Goal: Task Accomplishment & Management: Complete application form

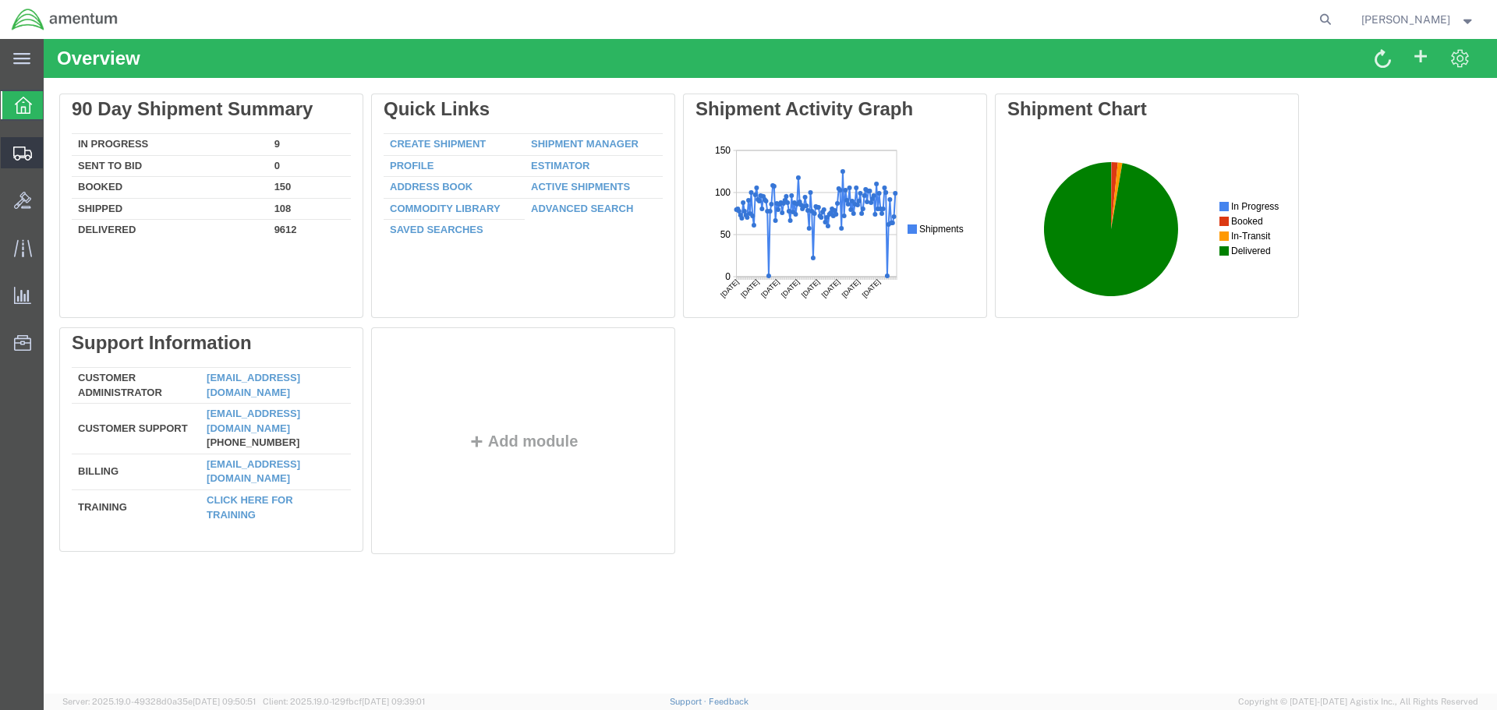
click at [0, 0] on span "Create Shipment" at bounding box center [0, 0] width 0 height 0
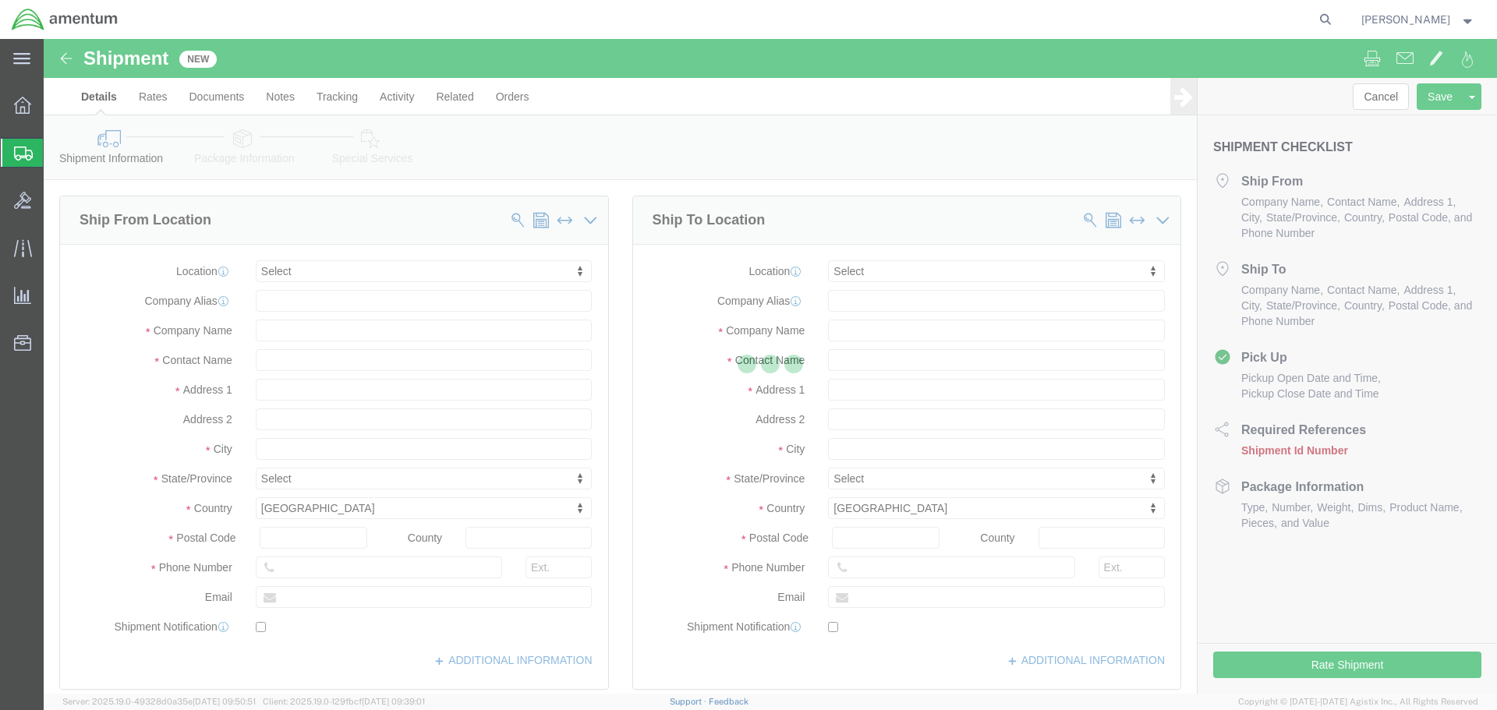
select select
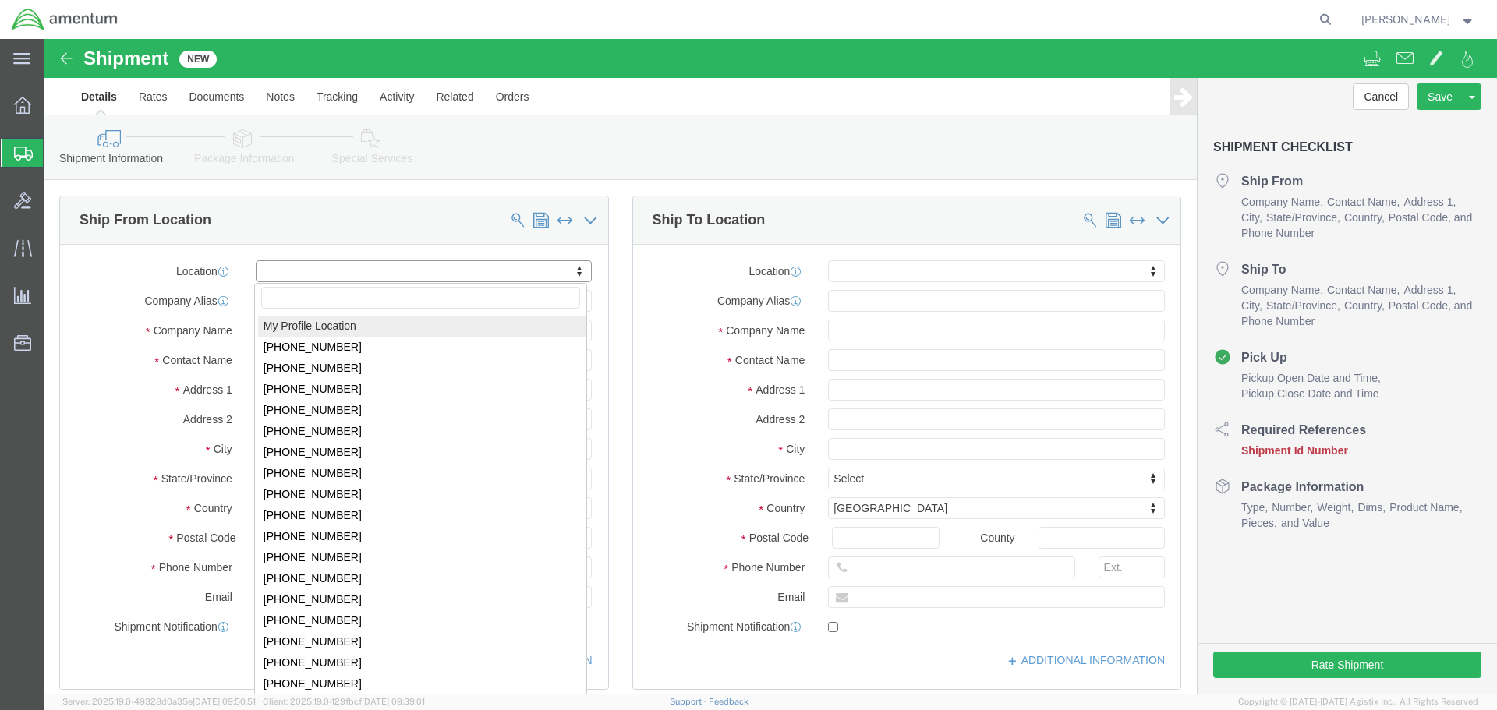
click input "text"
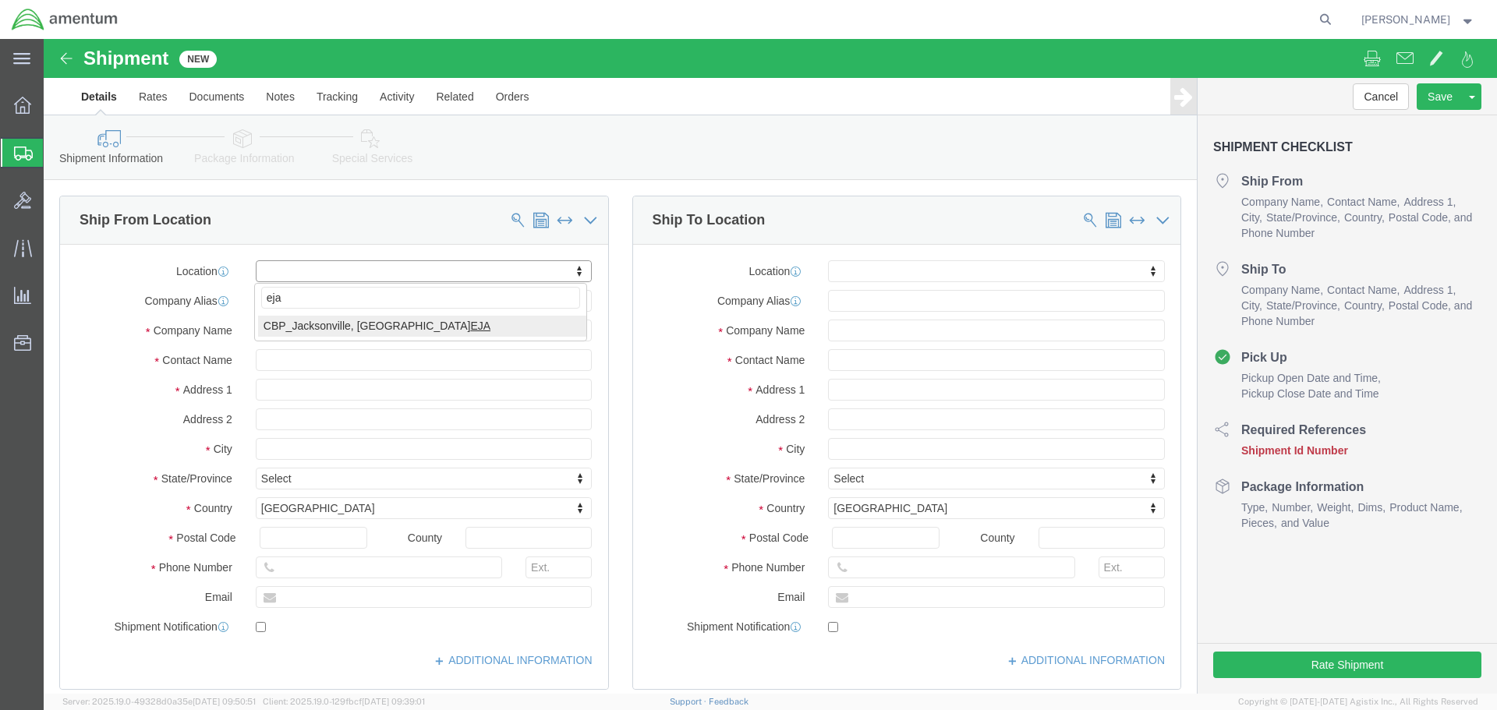
type input "eja"
select select "49930"
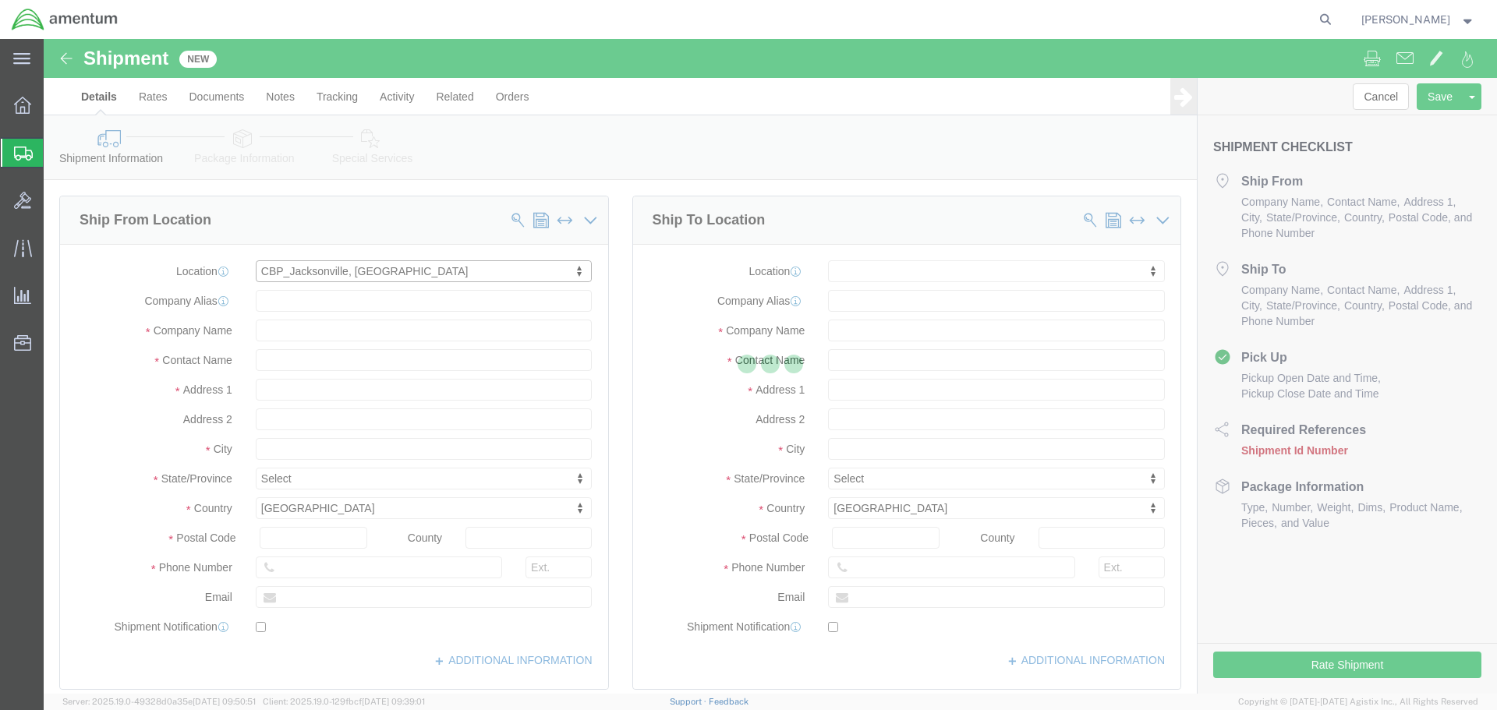
type input "Hangar 1002, [GEOGRAPHIC_DATA]"
type input "32212"
type input "[PHONE_NUMBER]"
type input "Amentum Services, Inc."
type input "[GEOGRAPHIC_DATA]"
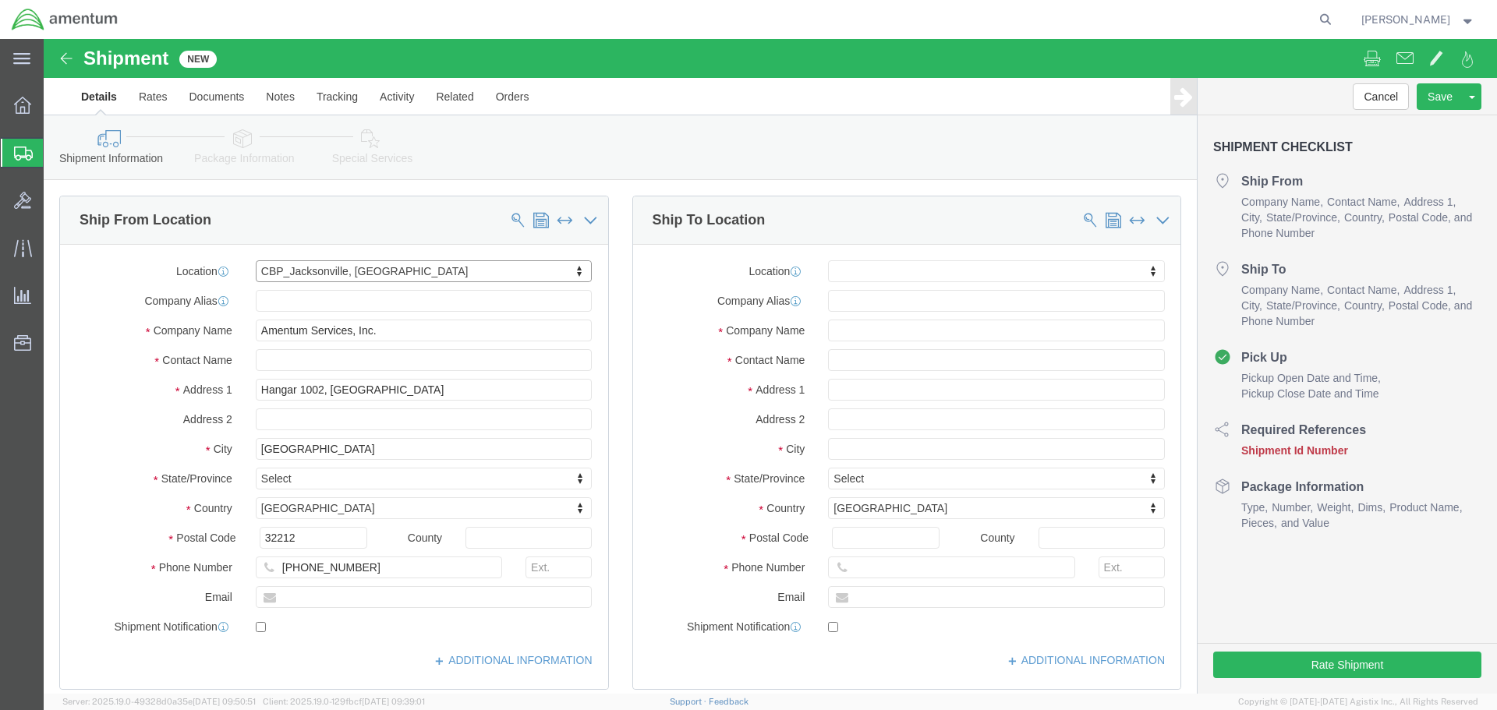
select select "FL"
click input "text"
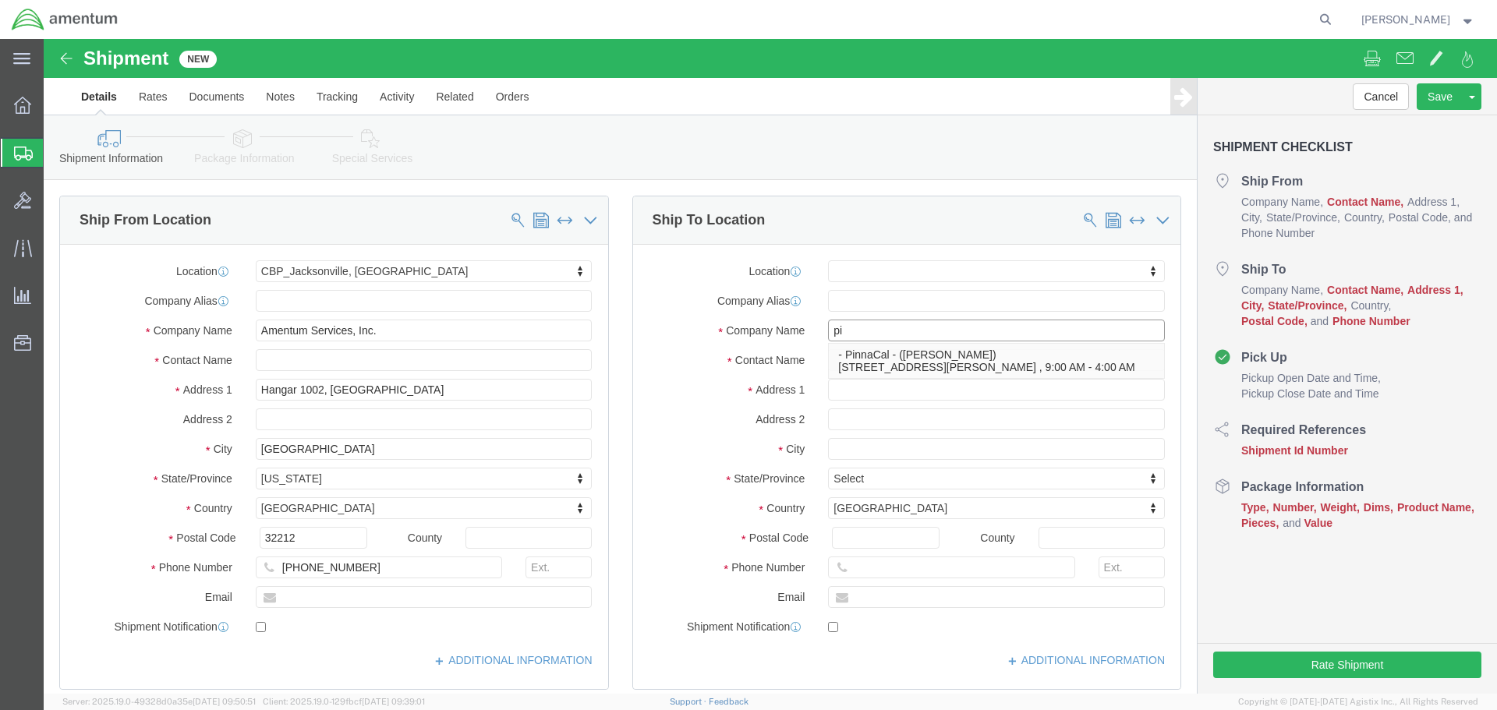
type input "p"
type input "PINNACAL LLC"
click input "text"
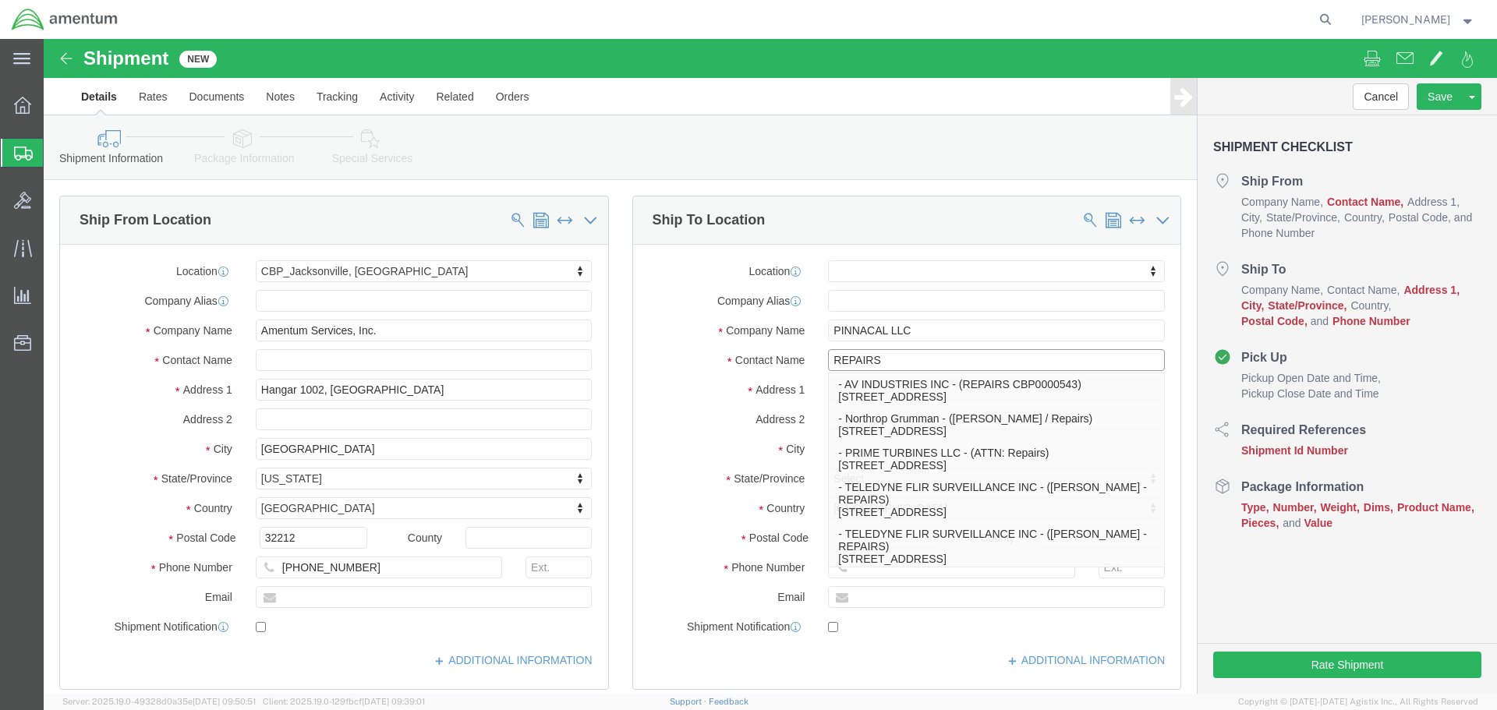
type input "REPAIRS"
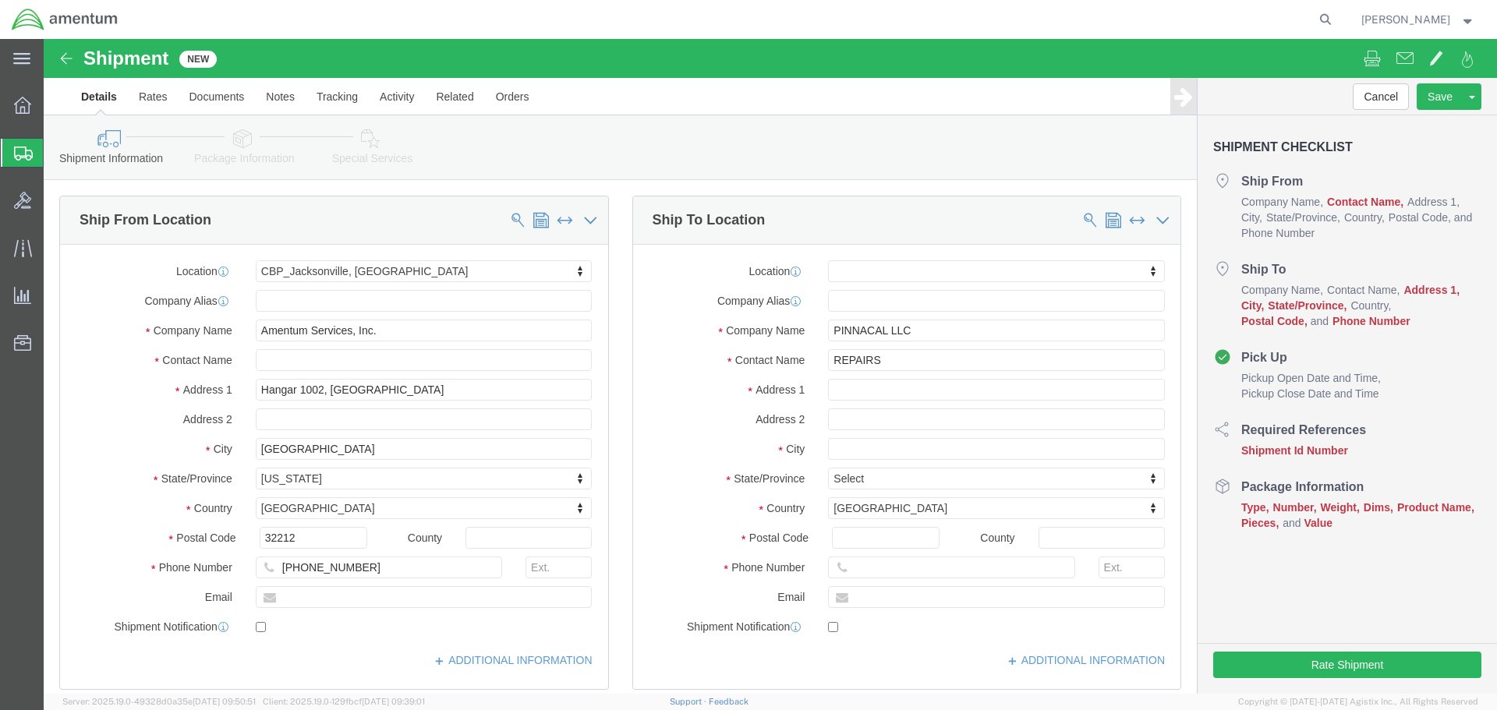
click div "Ship To Location"
click input "text"
type input "[STREET_ADDRESS][PERSON_NAME]"
select select
click input "text"
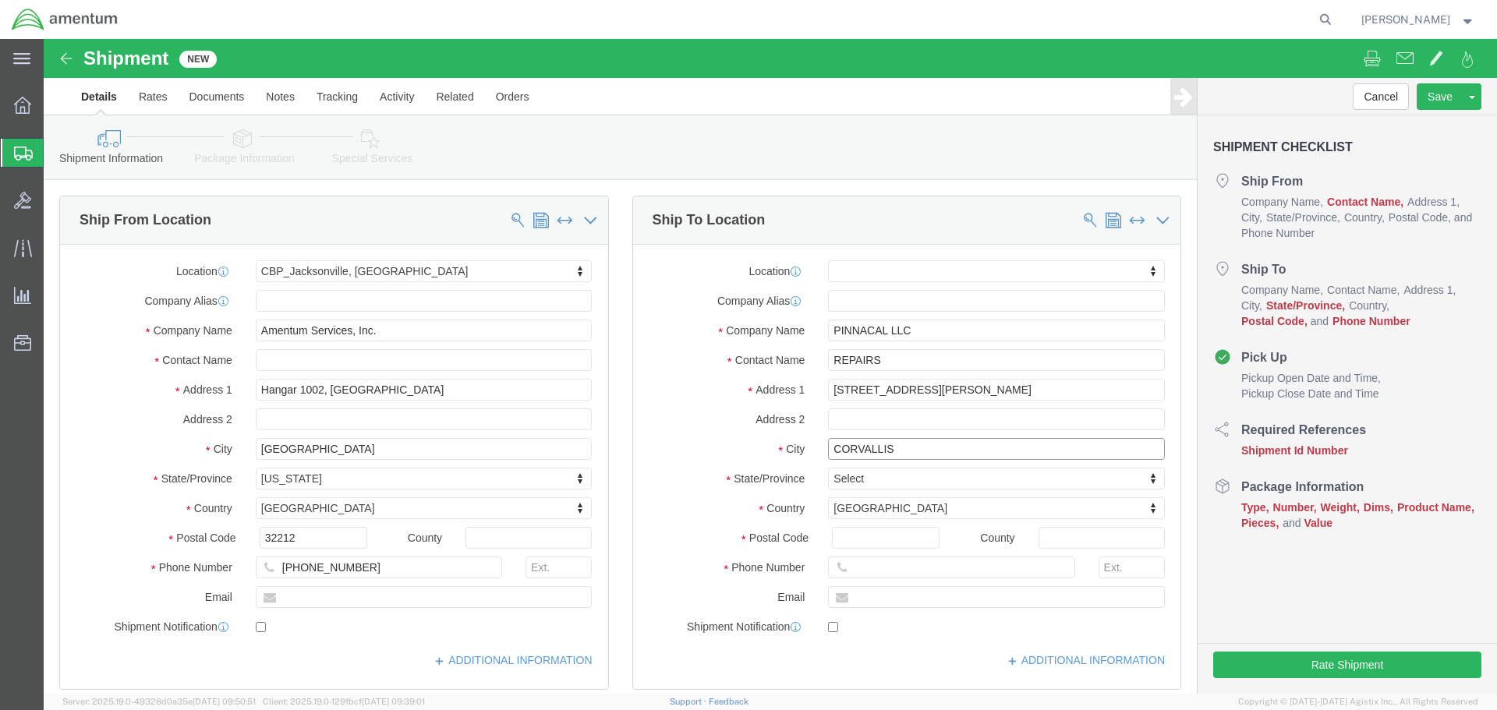
type input "CORVALLIS"
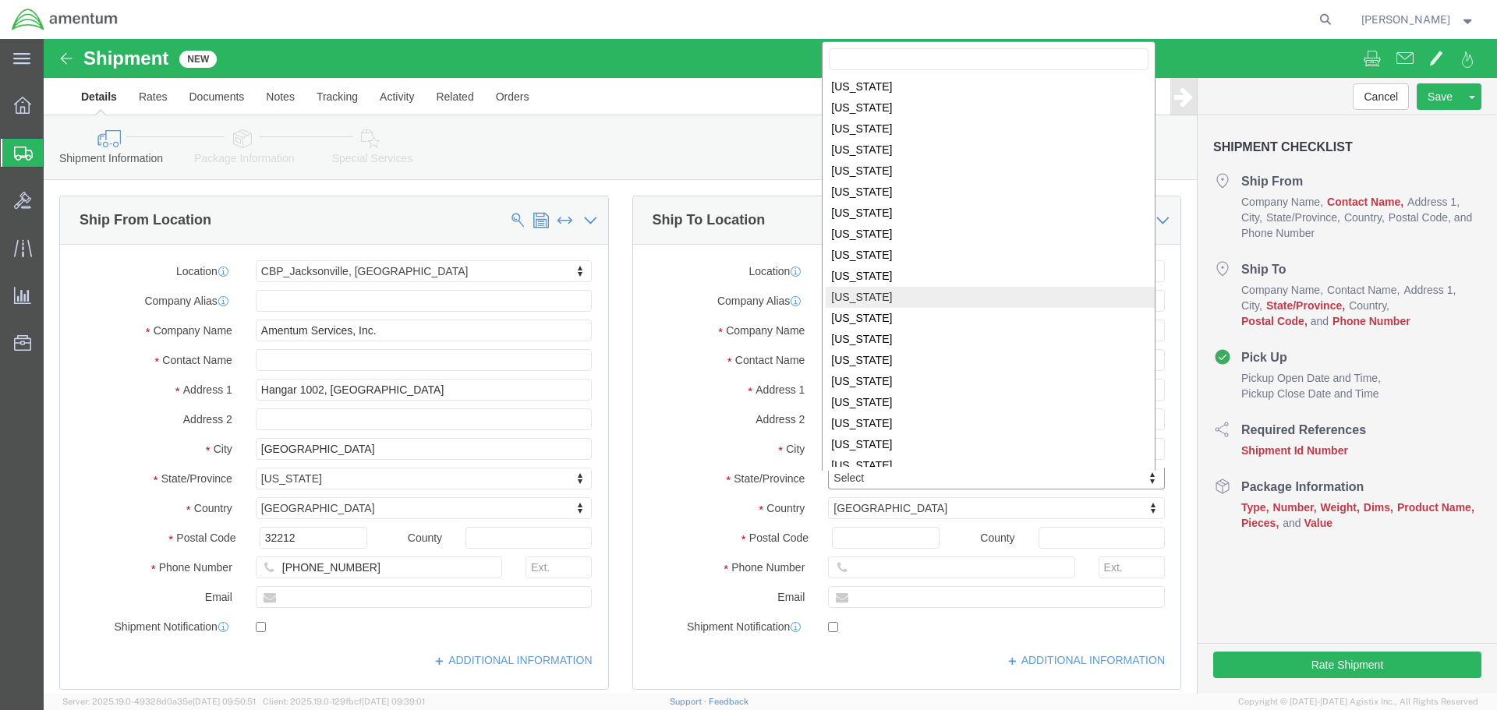
scroll to position [392, 0]
select select
select select "MT"
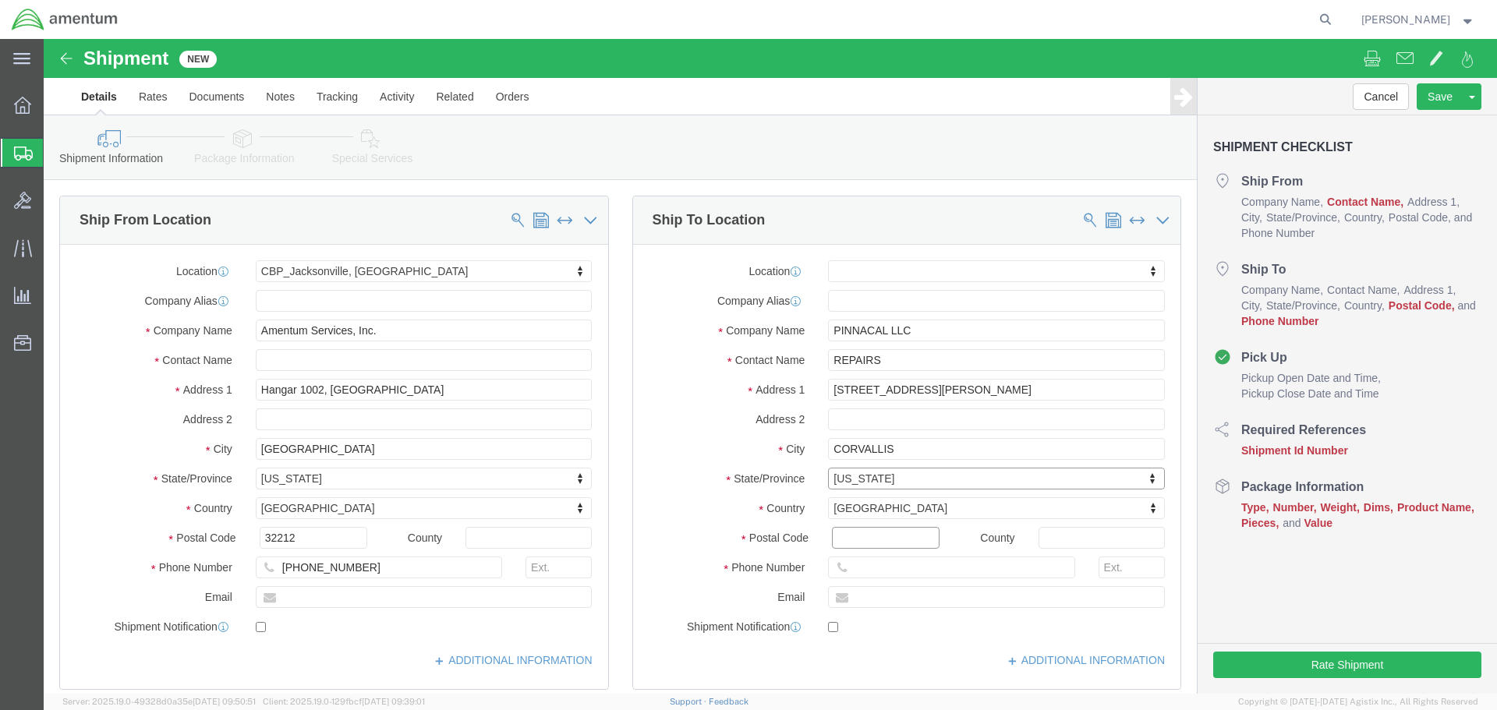
click input "Postal Code"
type input "59828"
select select
click input "text"
type input "9046806801"
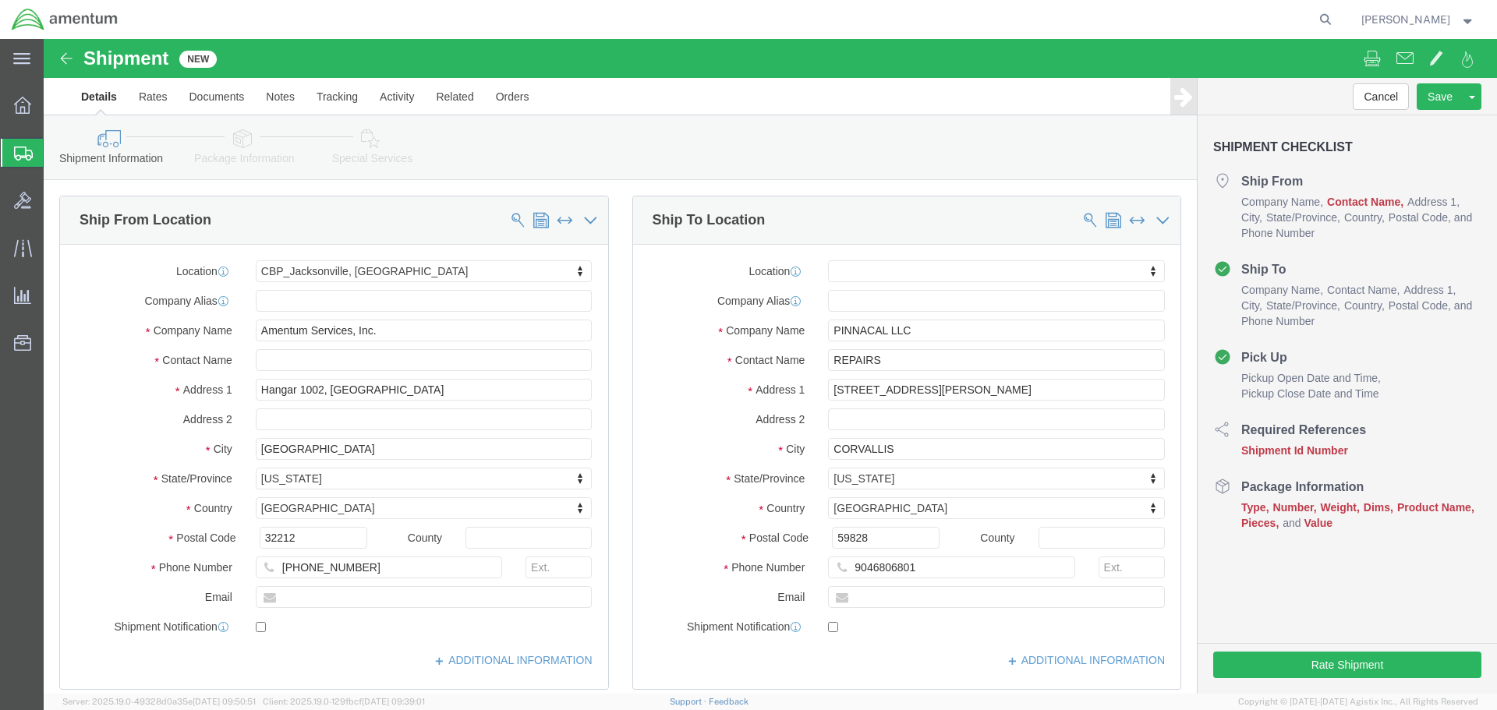
click label
click input "checkbox"
checkbox input "true"
click input "text"
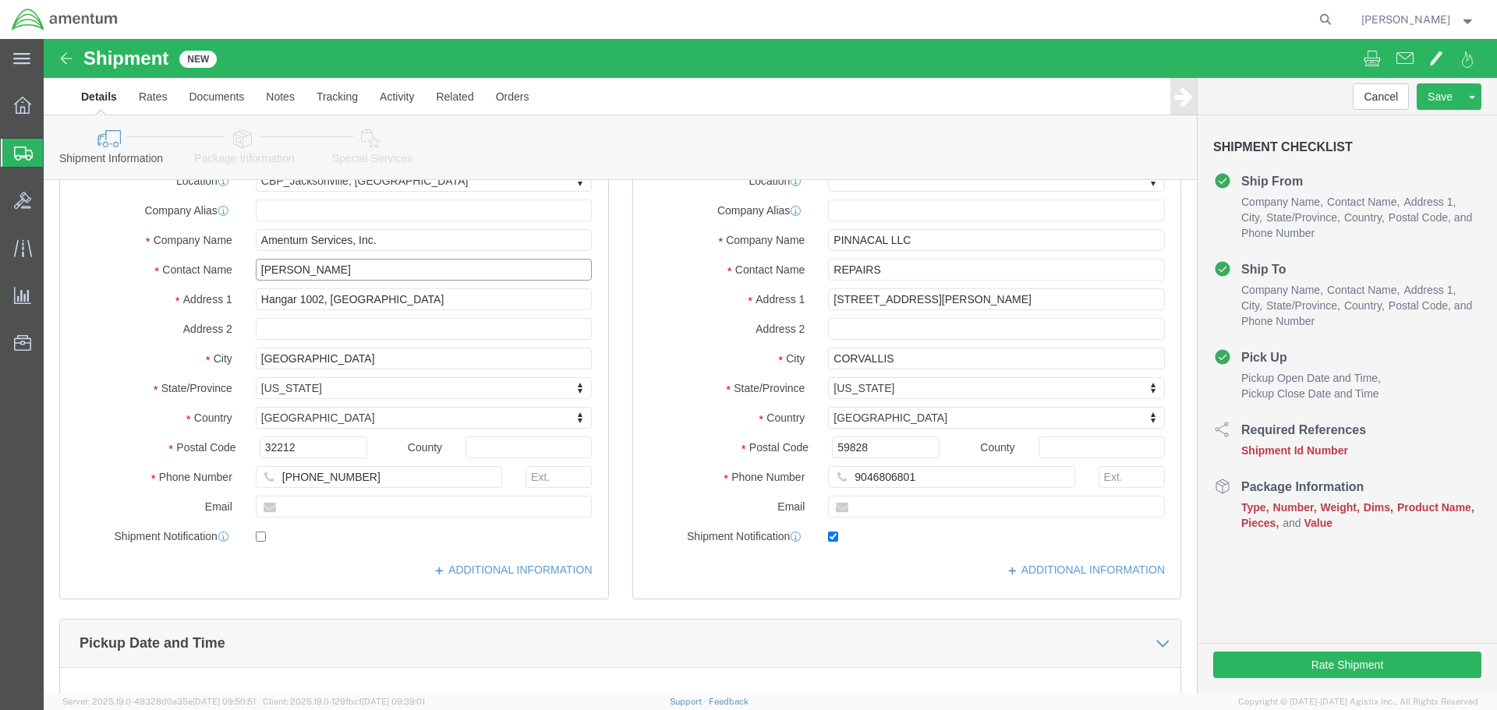
scroll to position [312, 0]
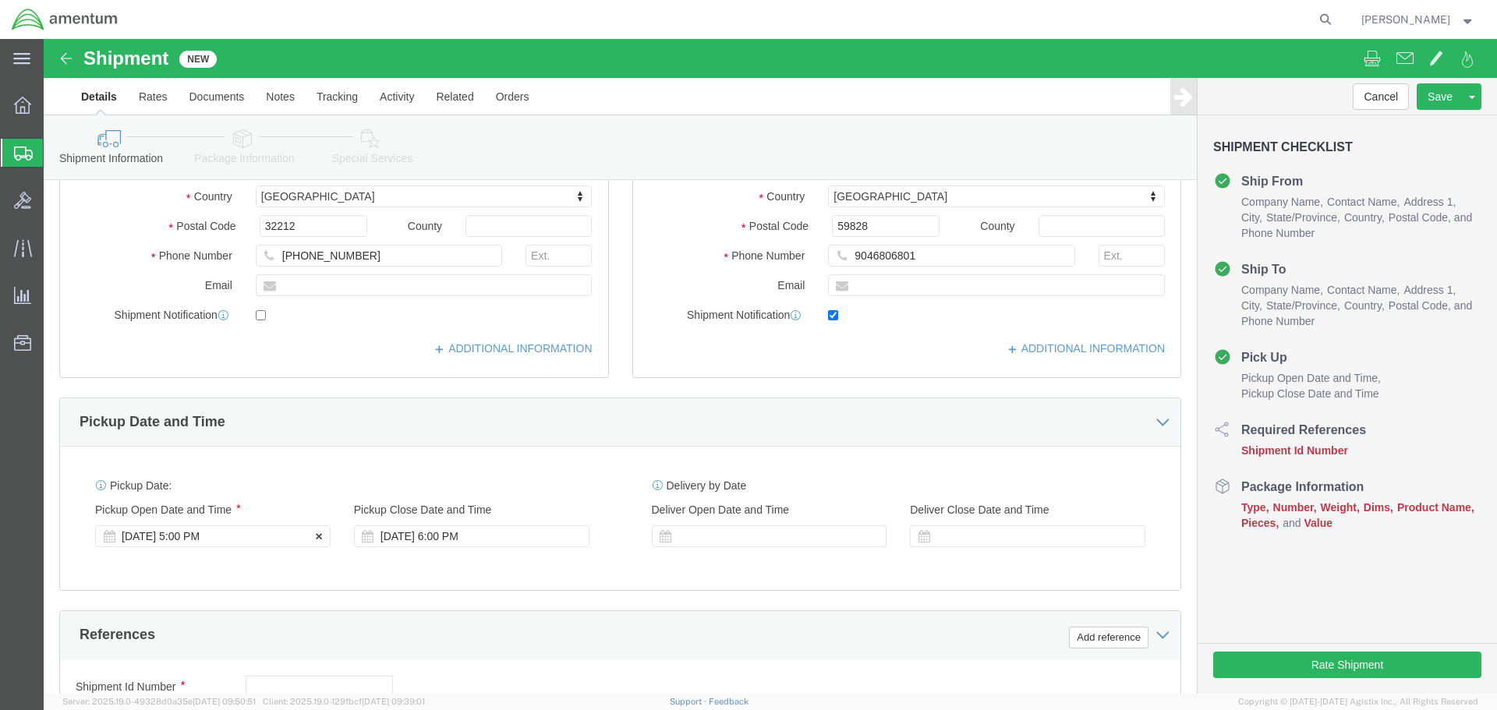
type input "[PERSON_NAME]"
click div "[DATE] 5:00 PM"
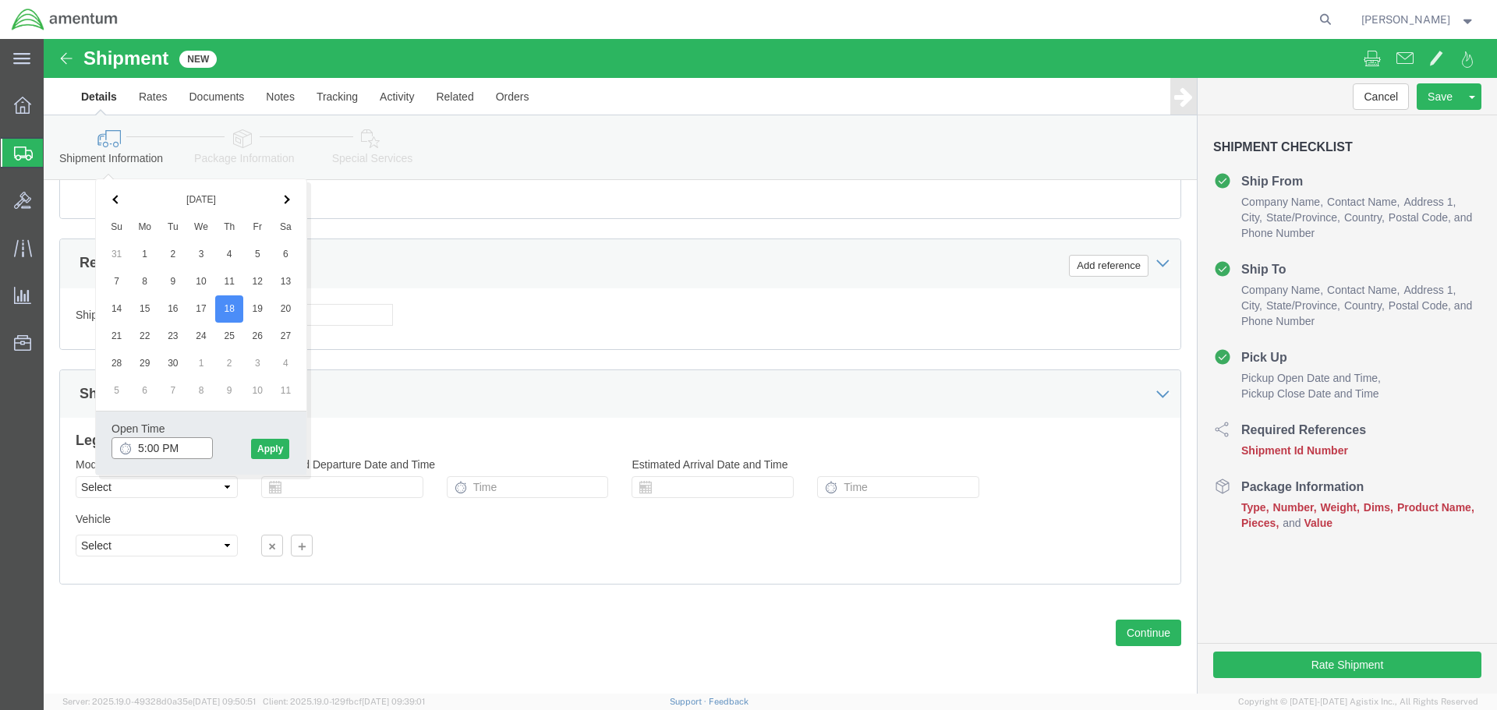
click input "5:00 PM"
type input "8:00 AM"
click button "Apply"
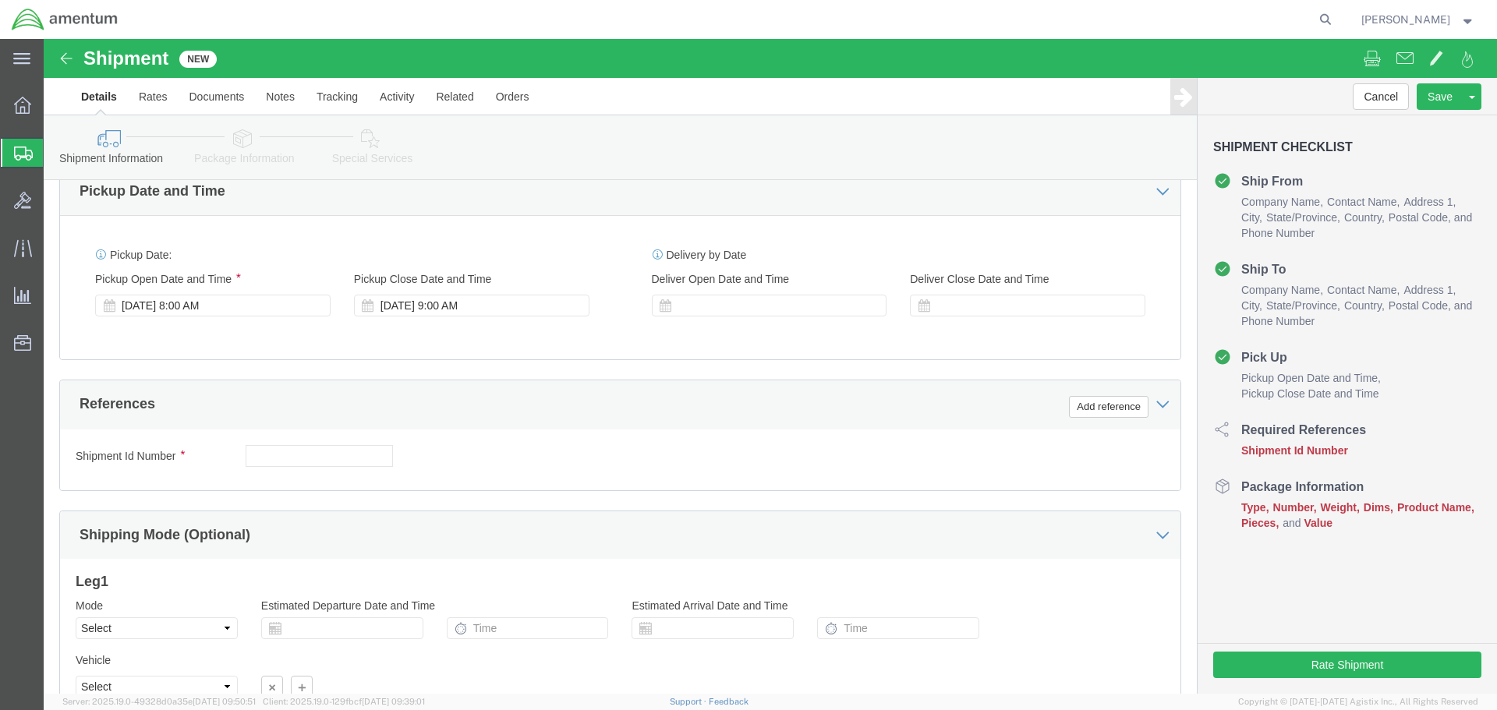
scroll to position [528, 0]
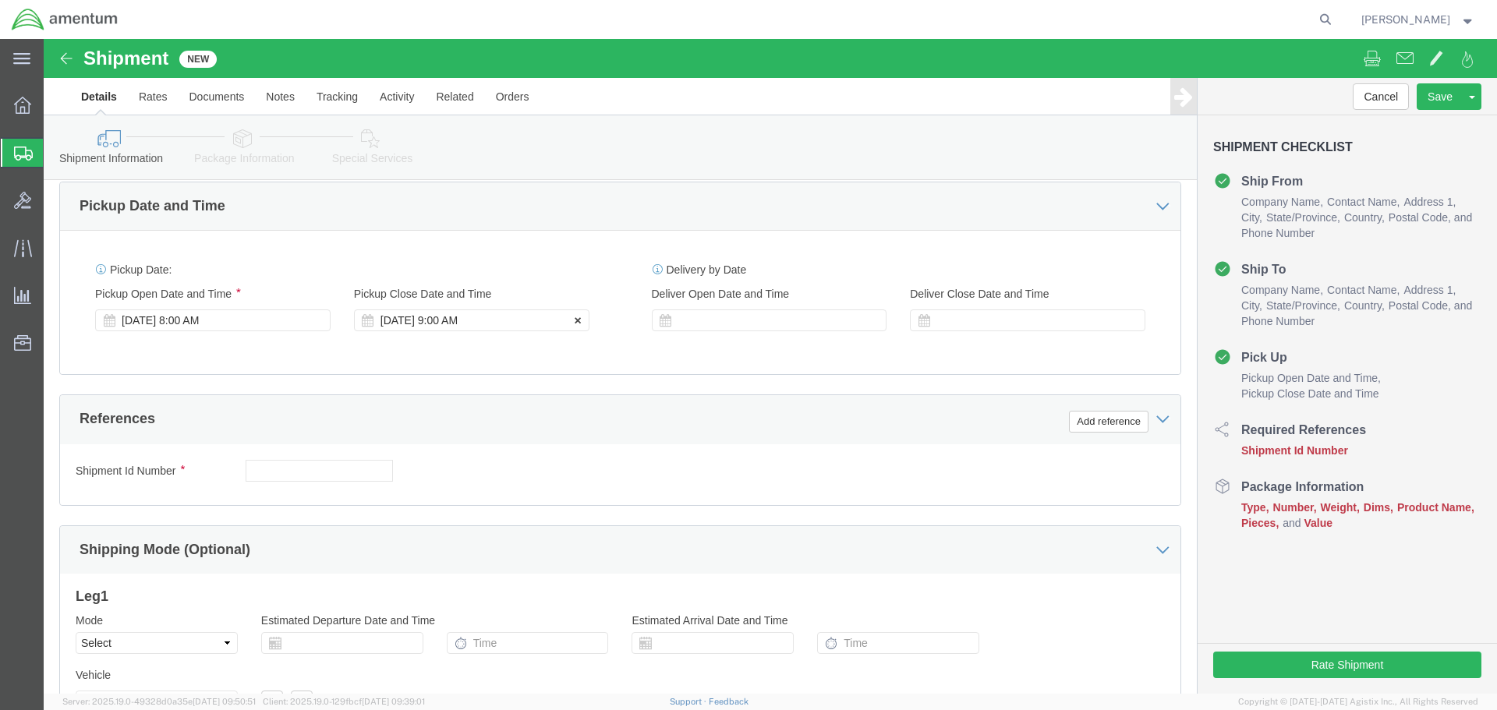
click div "[DATE] 9:00 AM"
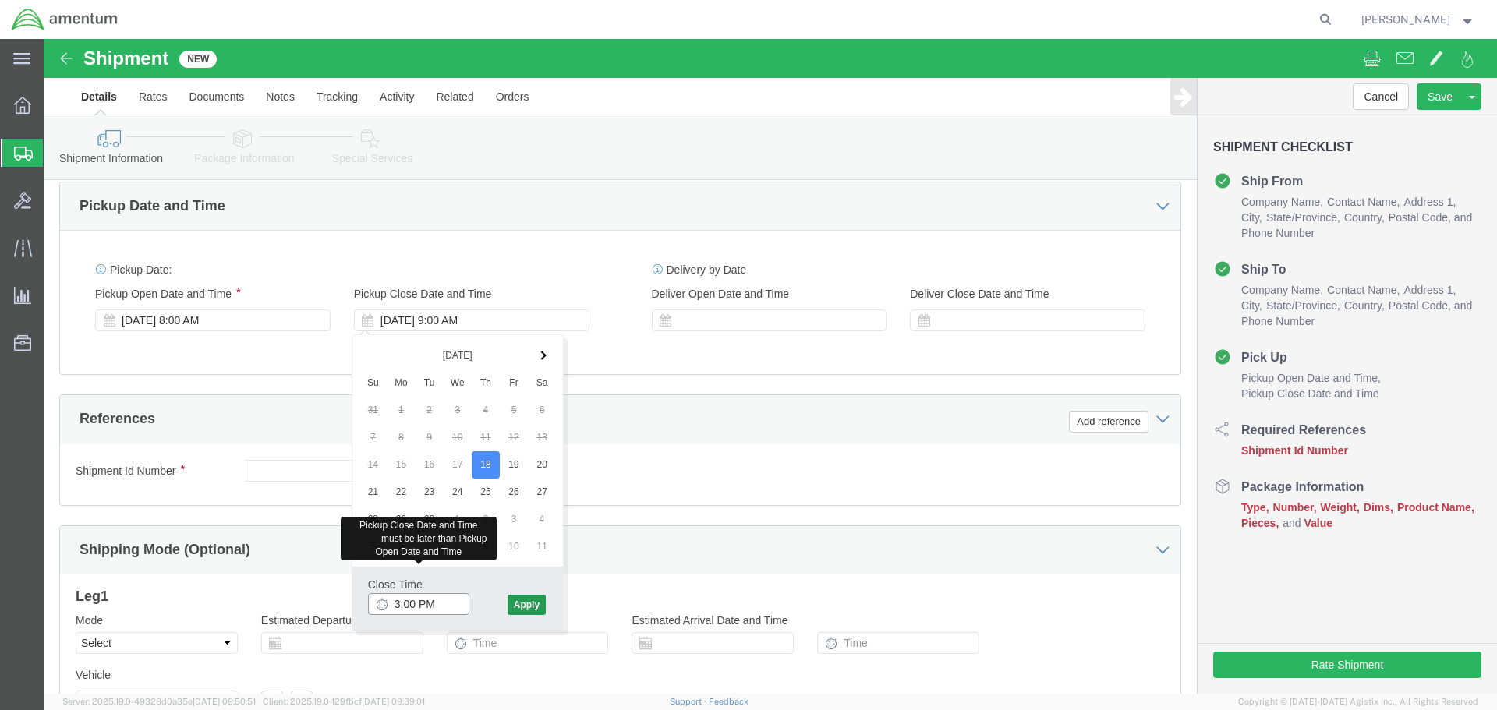
type input "3:00 PM"
click button "Apply"
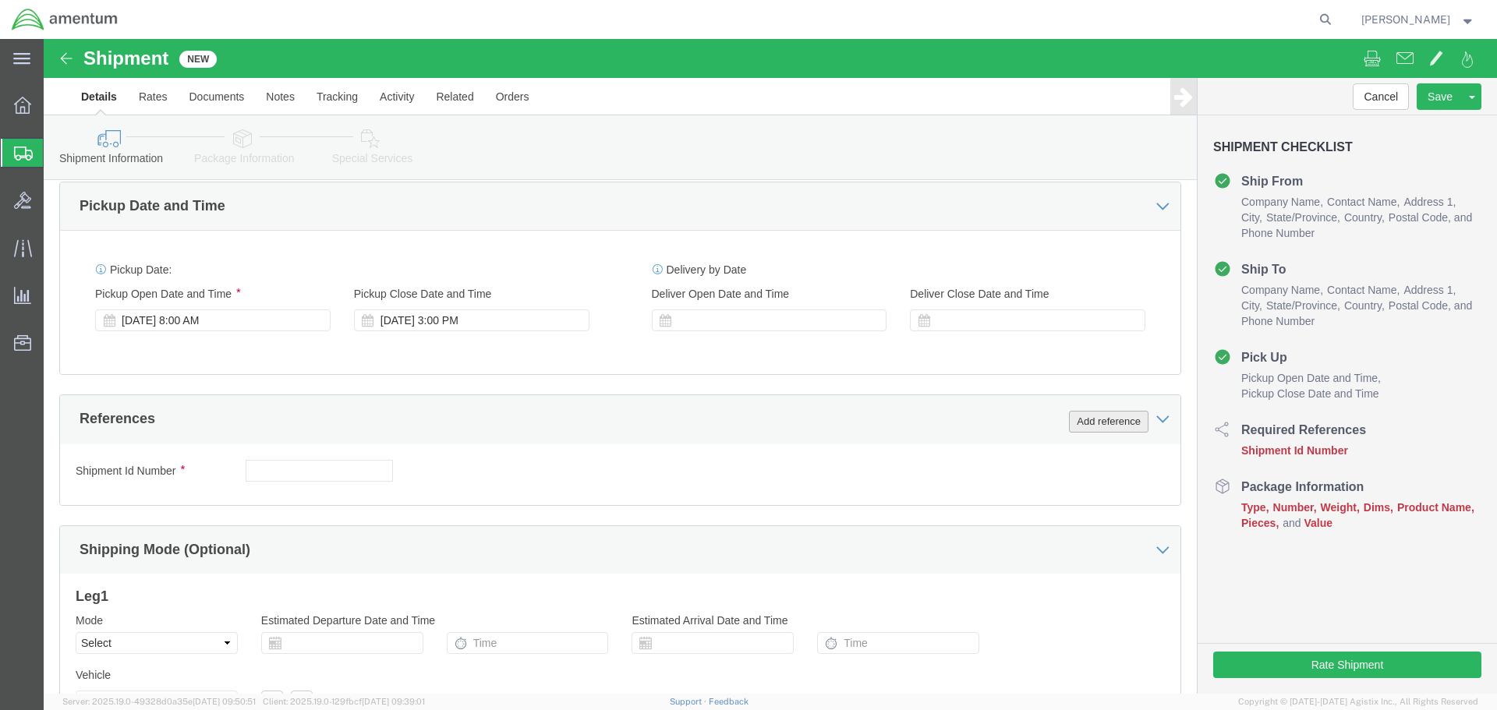
click button "Add reference"
click input "text"
paste input "6118.03.03.2219.000.EJA.0000"
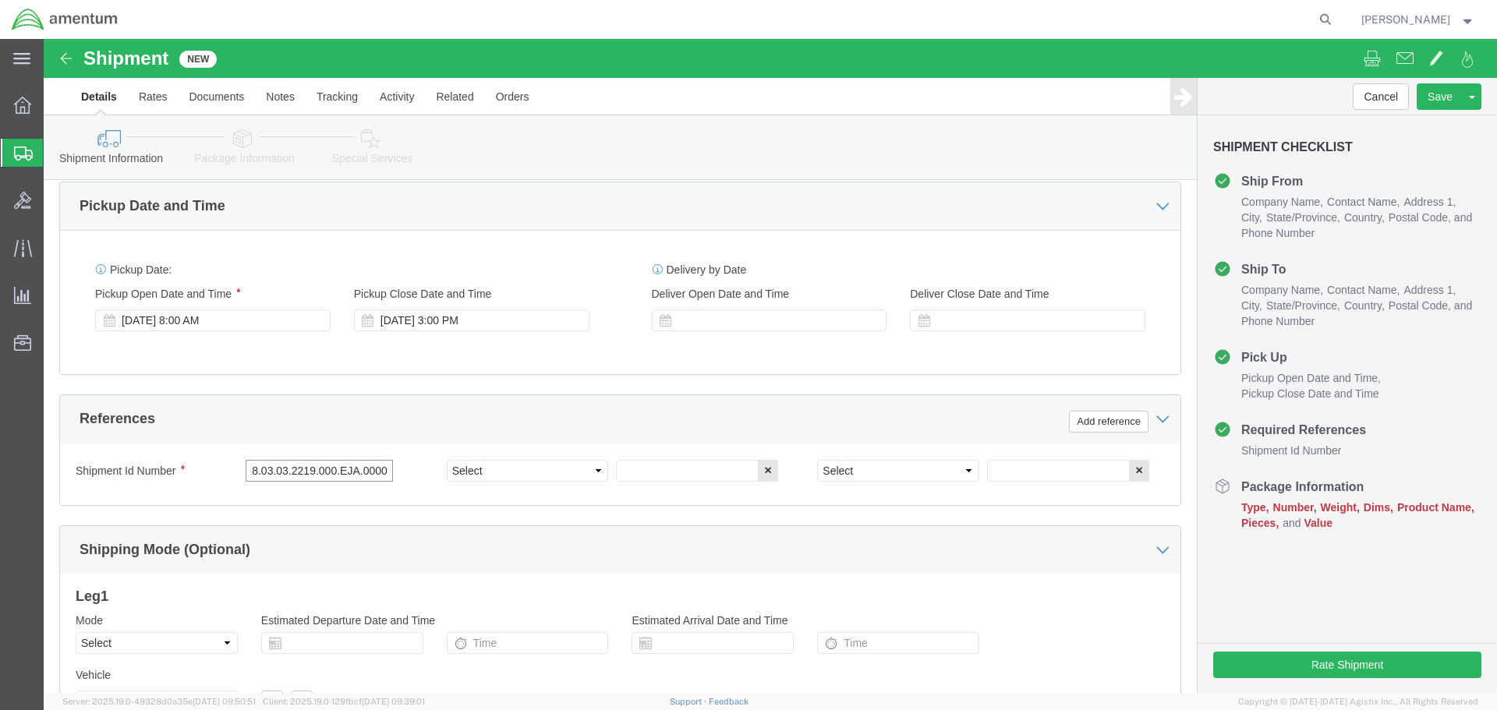
type input "6118.03.03.2219.000.EJA.0000"
click select "Select Account Type Activity ID Airline Appointment Number ASN Batch Request # …"
select select "CUSTREF"
click select "Select Account Type Activity ID Airline Appointment Number ASN Batch Request # …"
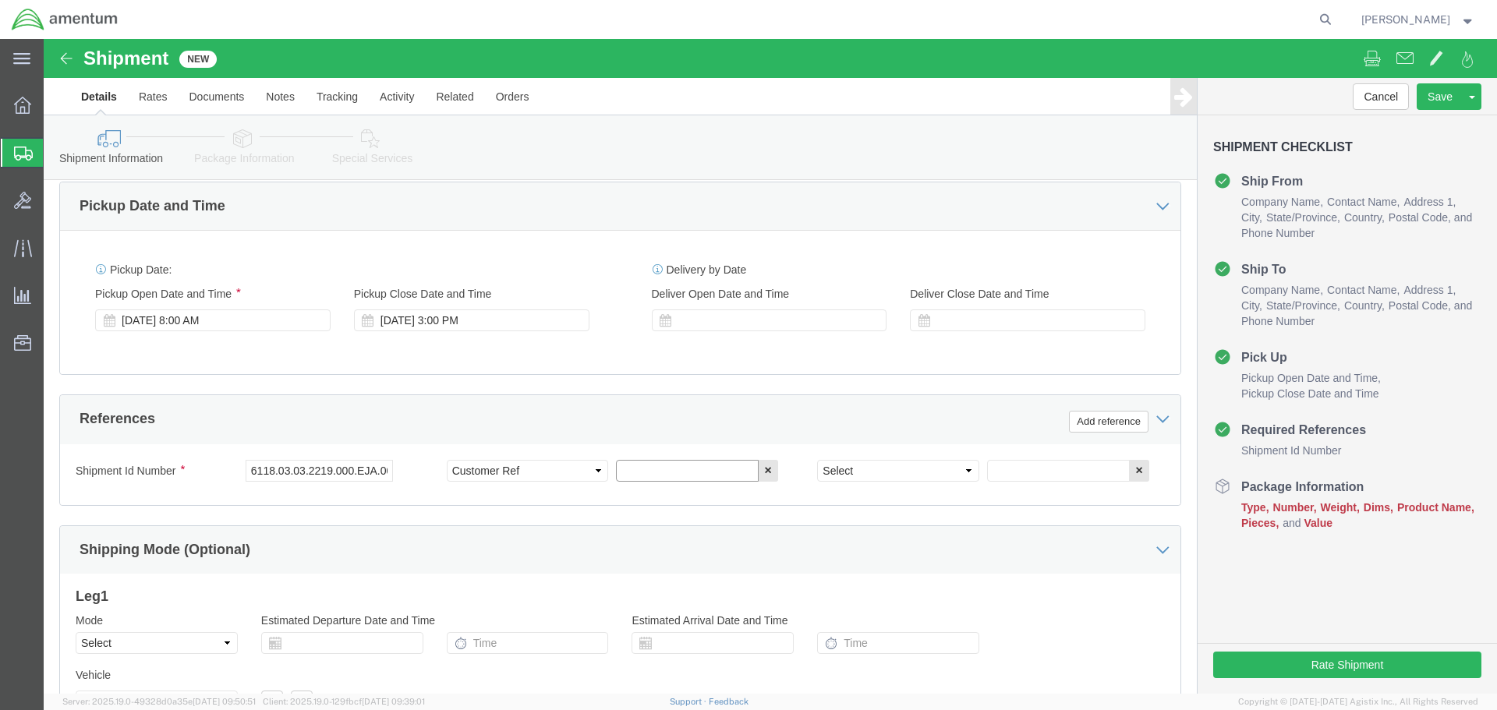
click input "text"
type input "AIRBAG T/S"
click select "Select Account Type Activity ID Airline Appointment Number ASN Batch Request # …"
select select "DEPT"
click select "Select Account Type Activity ID Airline Appointment Number ASN Batch Request # …"
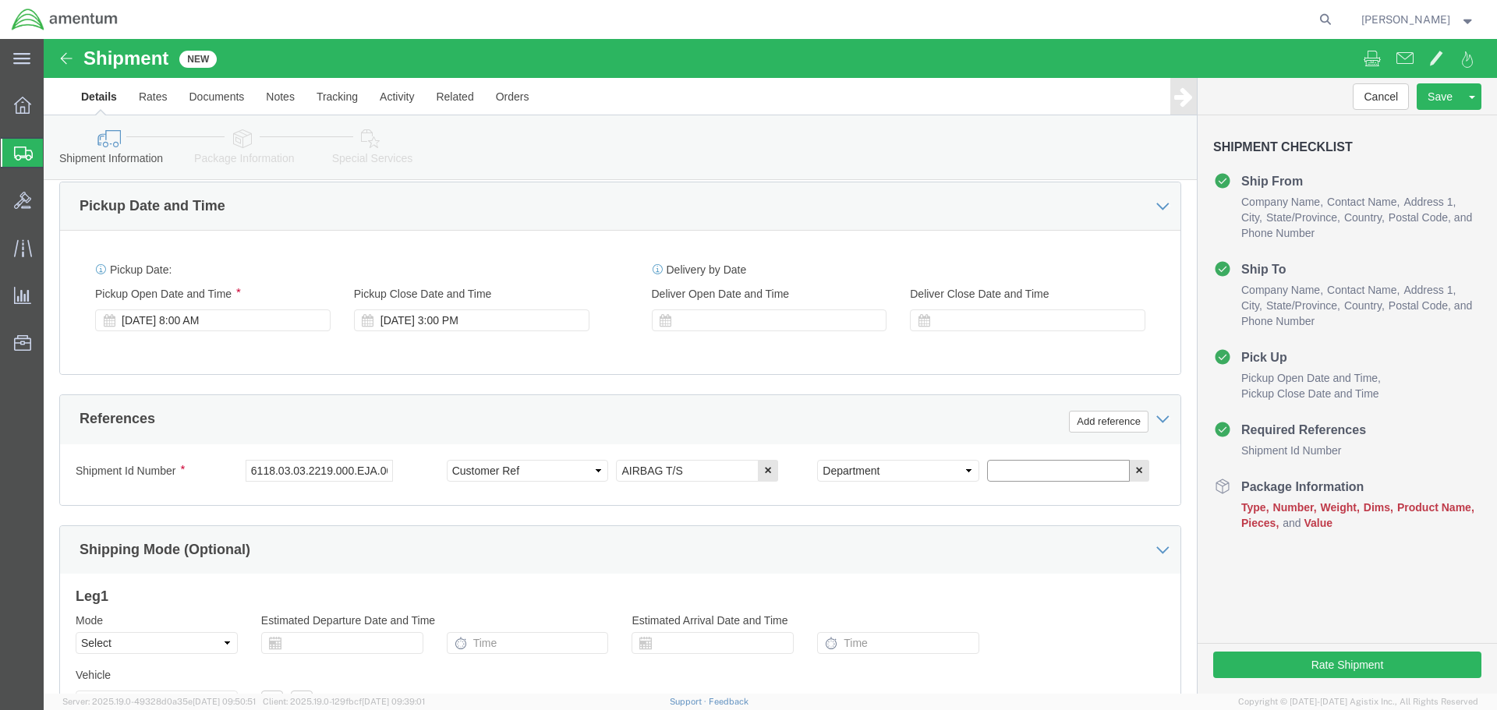
click input "text"
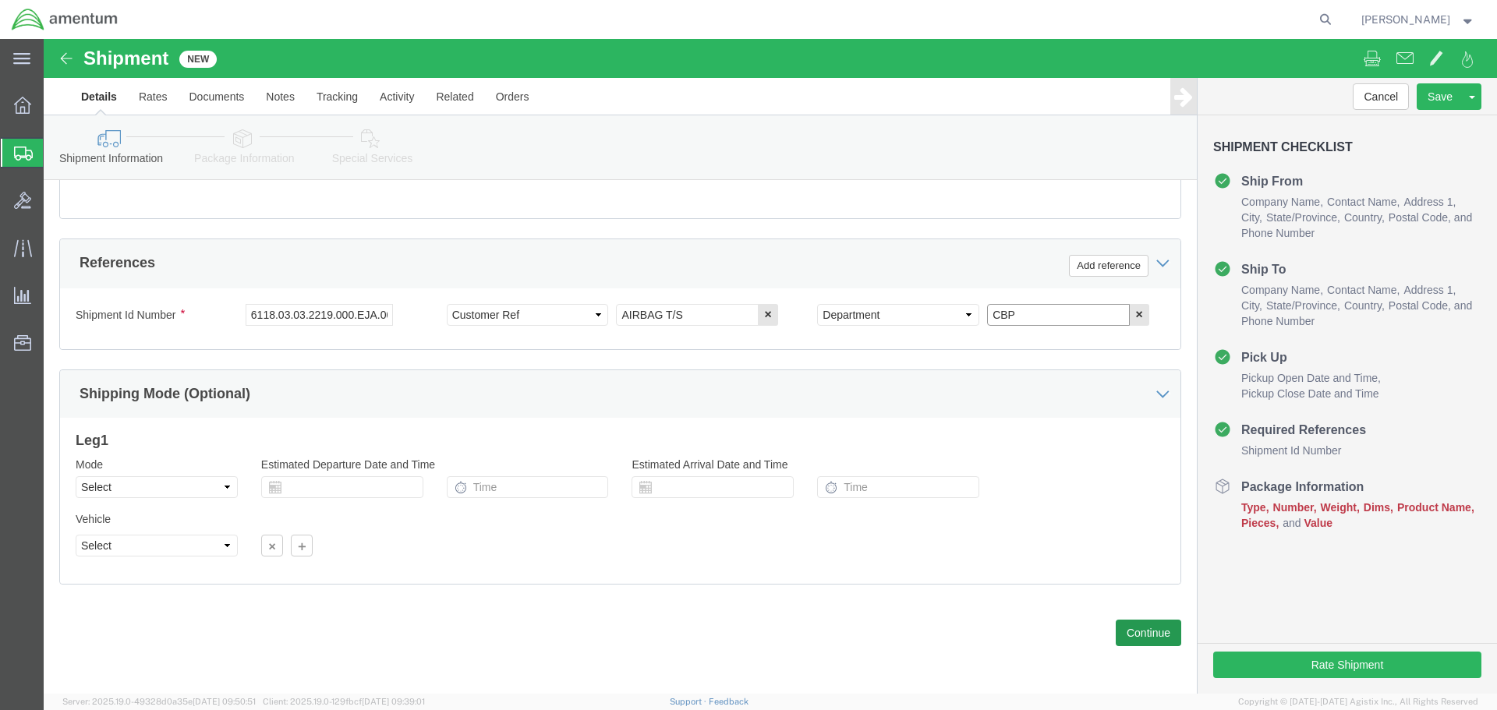
type input "CBP"
click button "Continue"
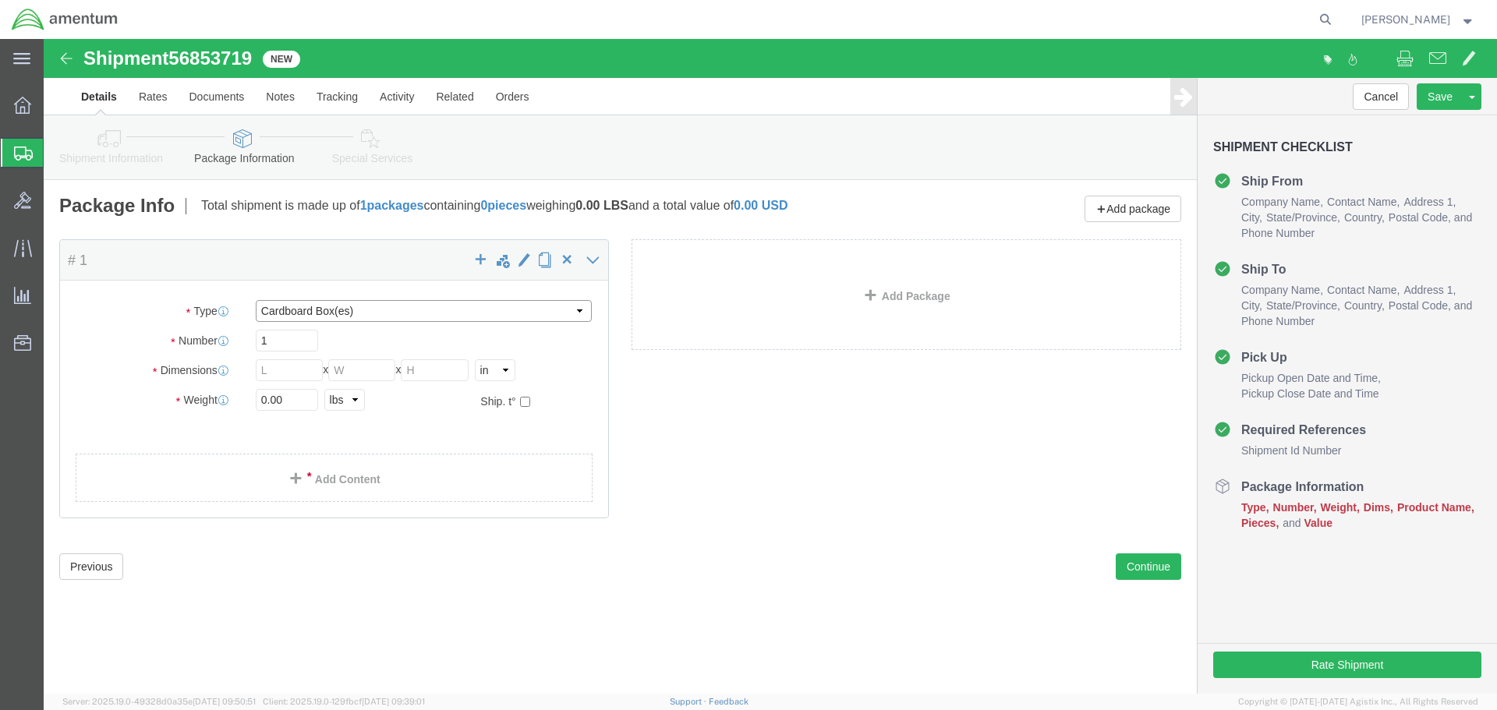
click select "Select BCK Boxes Bale(s) Basket(s) Bolt(s) Bottle(s) Buckets Bulk Bundle(s) Can…"
select select "LBOX"
click select "Select BCK Boxes Bale(s) Basket(s) Bolt(s) Bottle(s) Buckets Bulk Bundle(s) Can…"
type input "12.00"
type input "9.00"
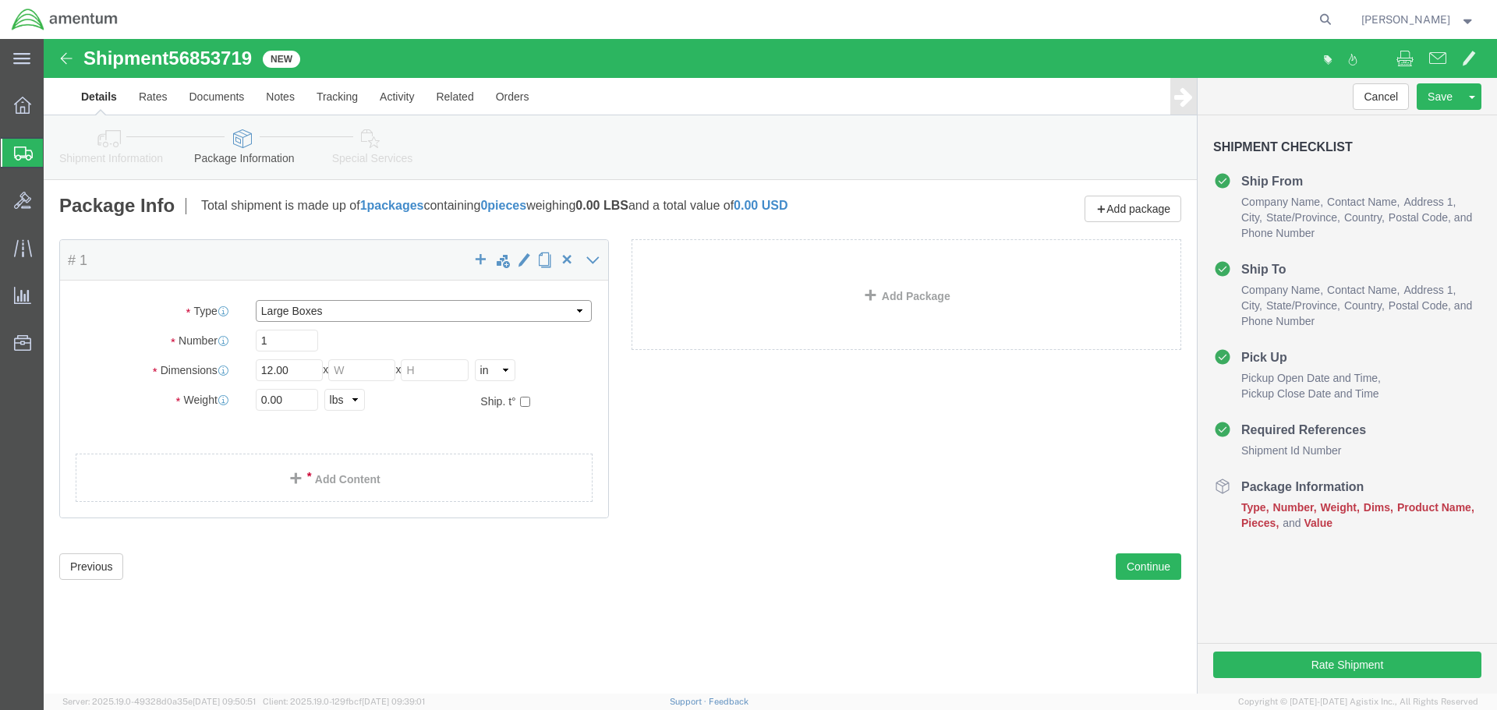
type input "9.00"
click input "0.00"
type input "3.00"
click link "Add Content"
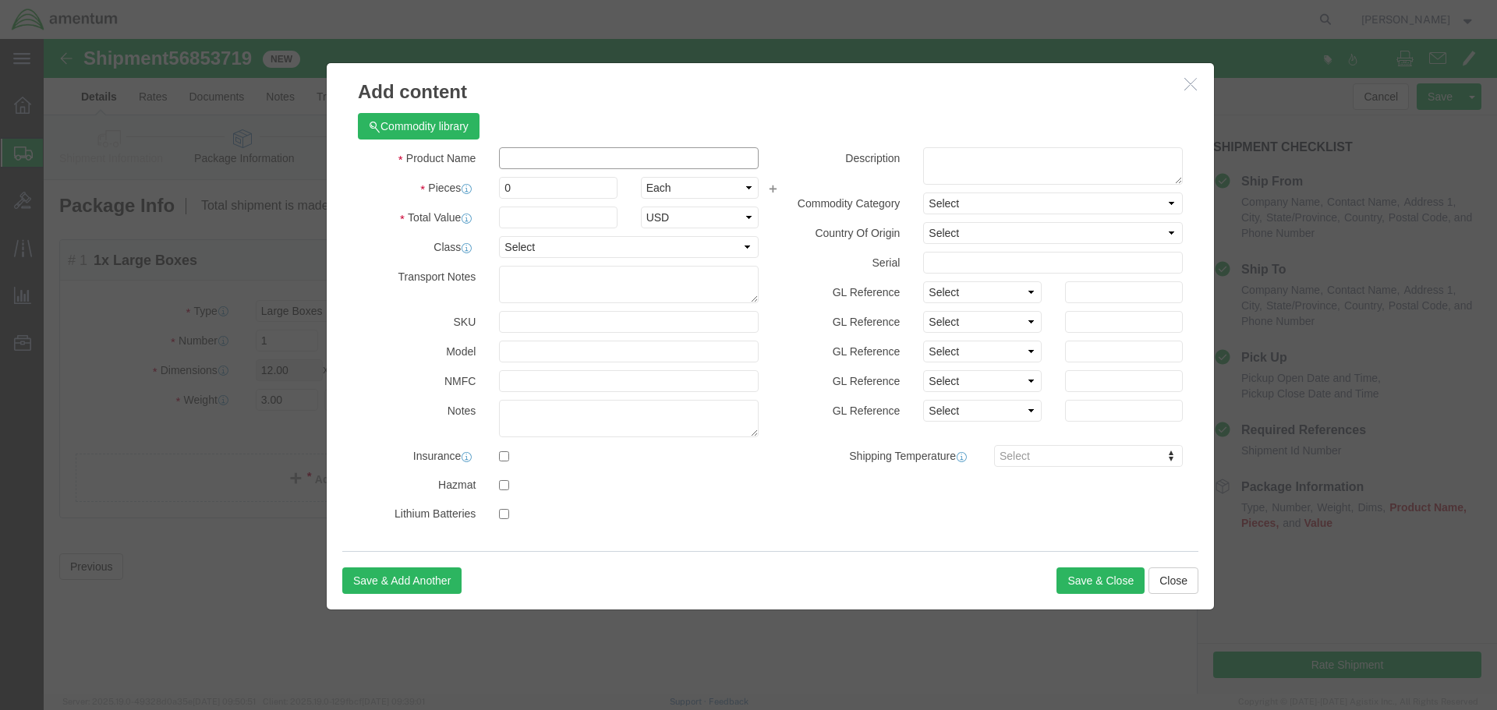
click input "text"
type input "AIRBAG T/S"
drag, startPoint x: 471, startPoint y: 149, endPoint x: 440, endPoint y: 154, distance: 30.8
click div "Pieces 0 Select Bag Barrels 100Board Feet Bottle Box Blister Pack Carats Can Ca…"
type input "1"
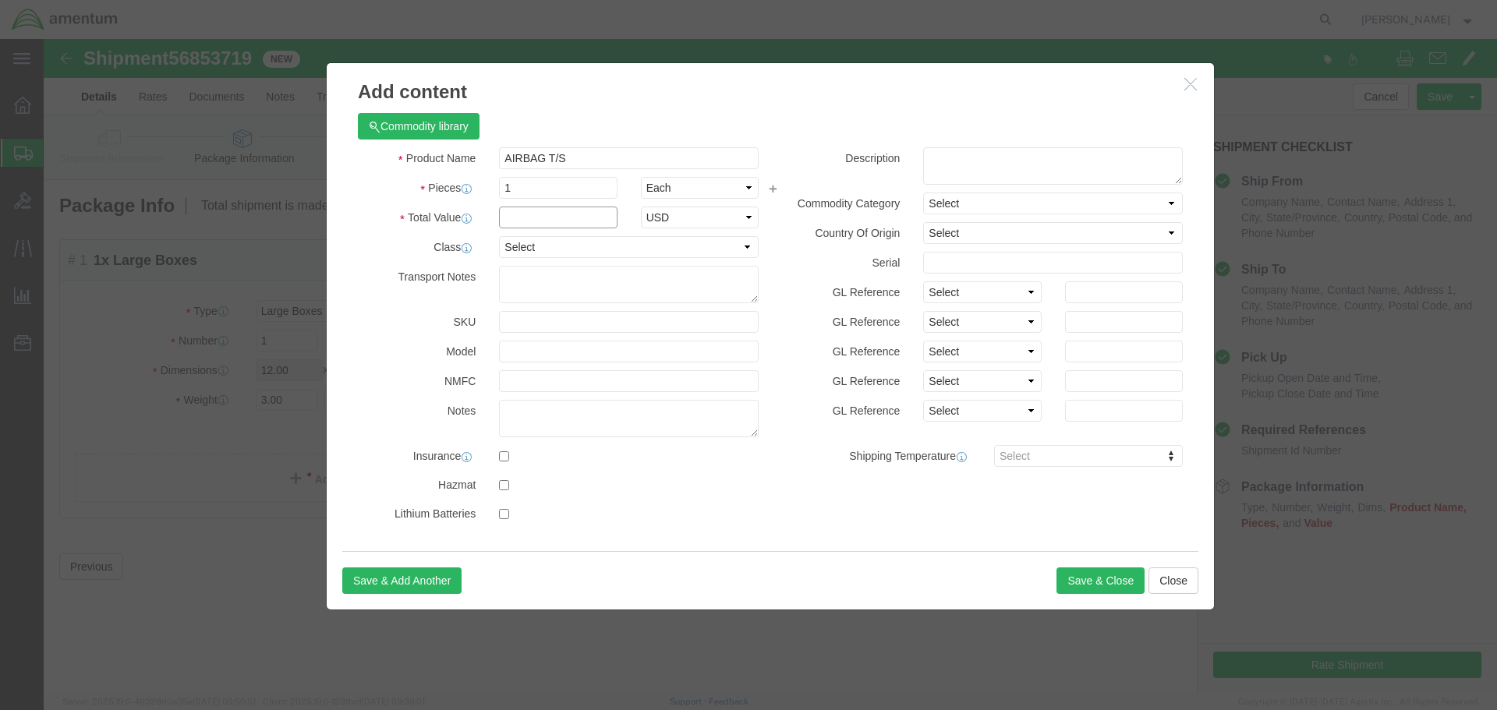
click input "text"
type input "10000.00"
click textarea
click button "Save & Close"
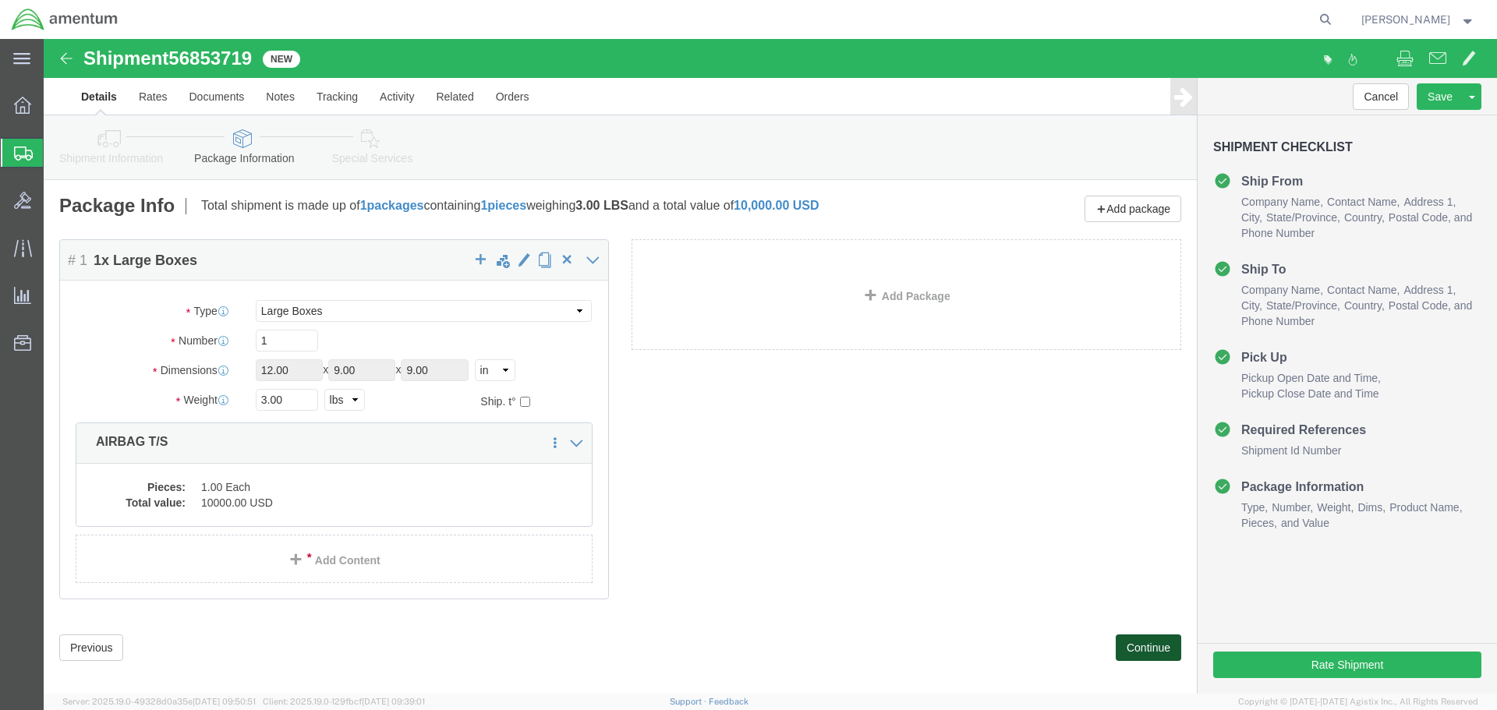
click button "Continue"
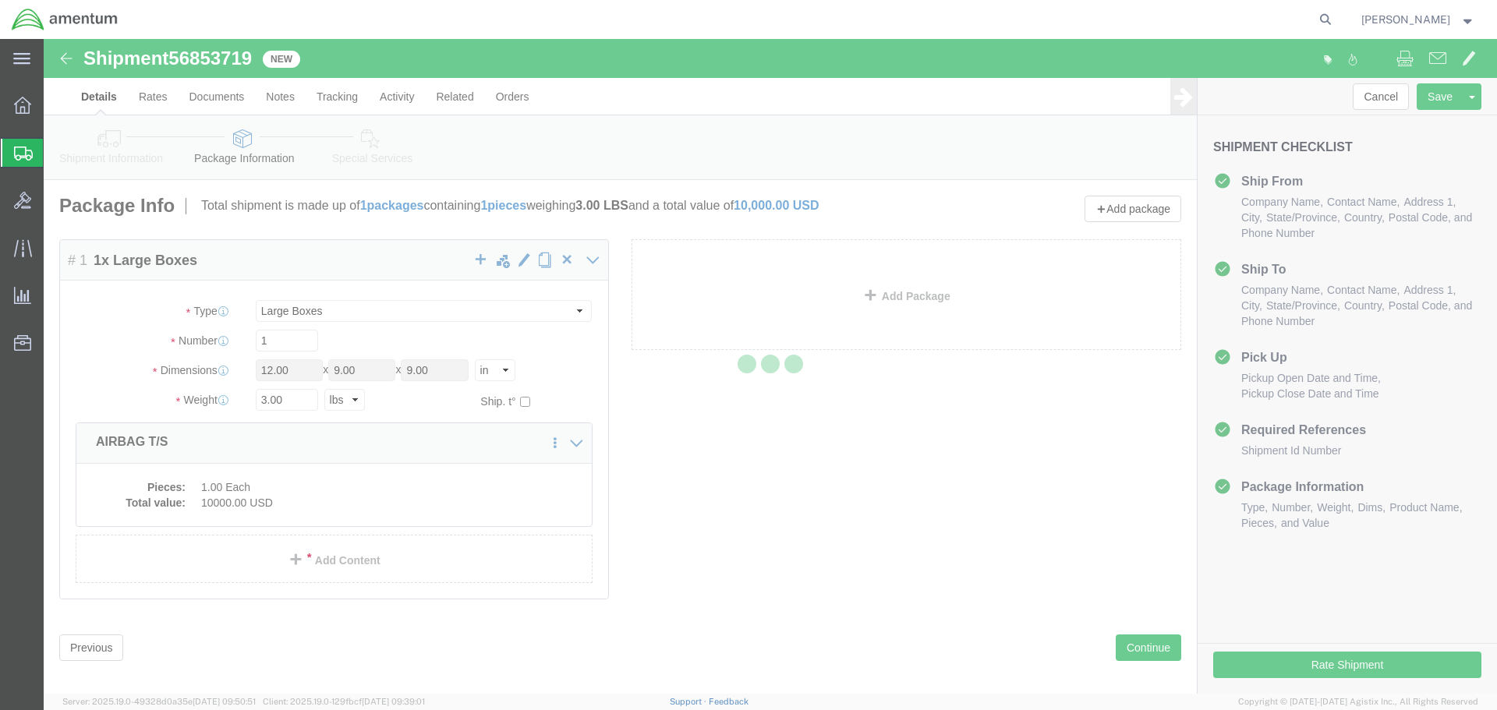
select select
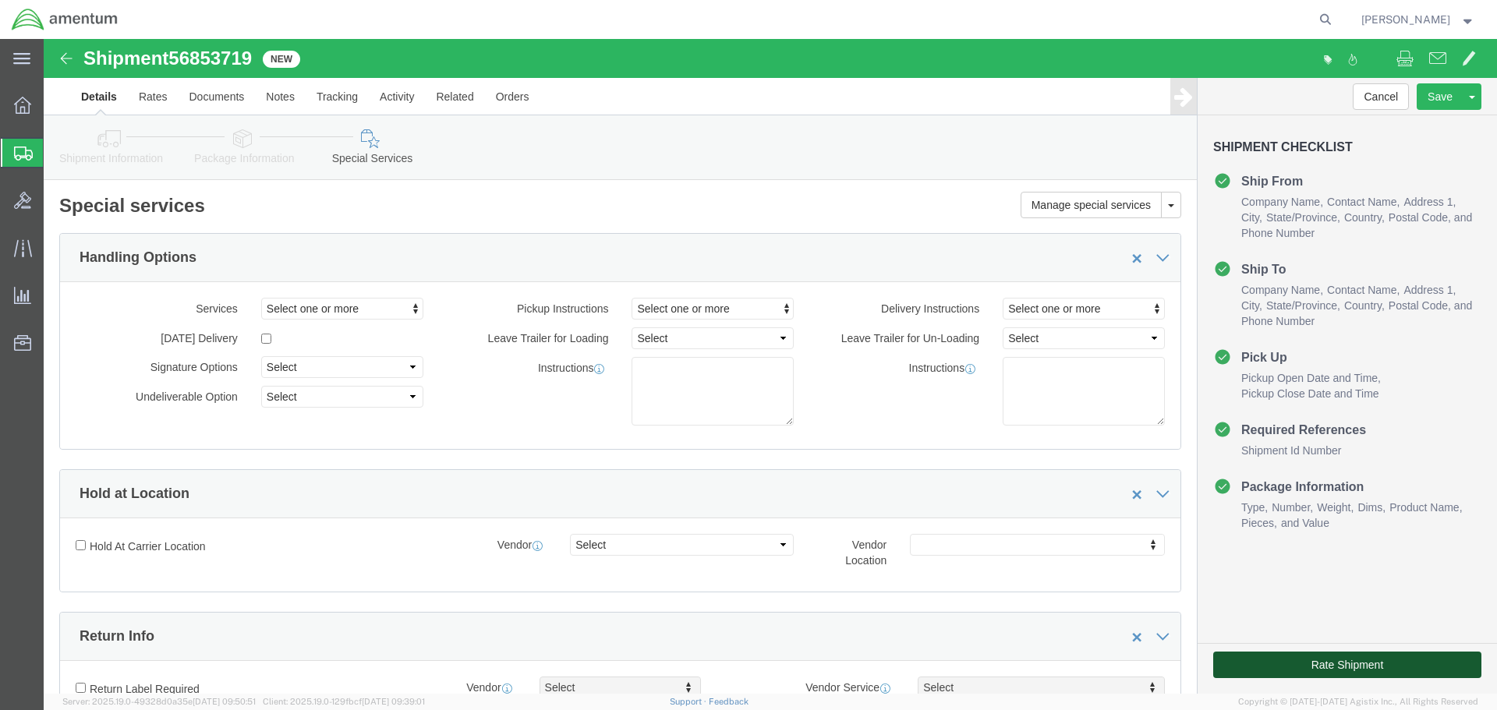
click button "Rate Shipment"
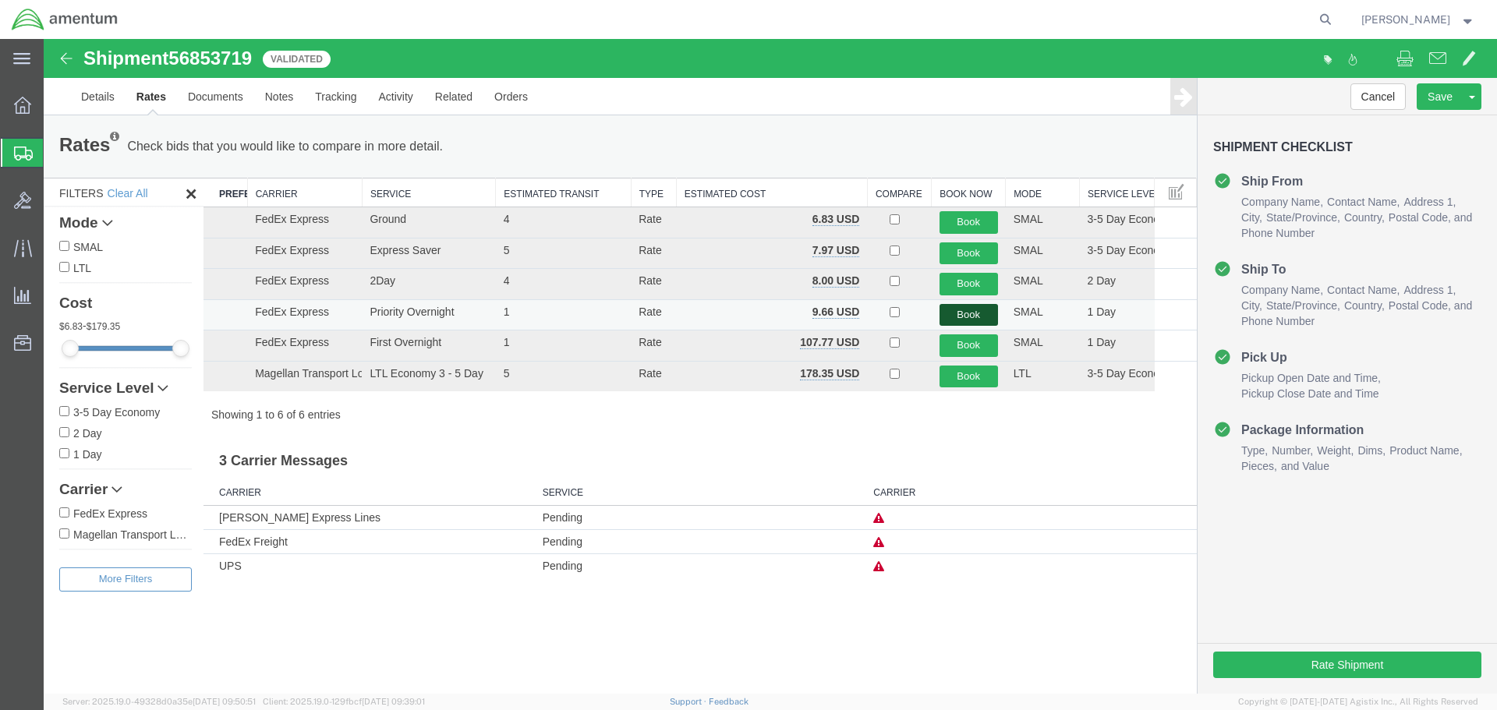
click at [972, 313] on button "Book" at bounding box center [968, 315] width 58 height 23
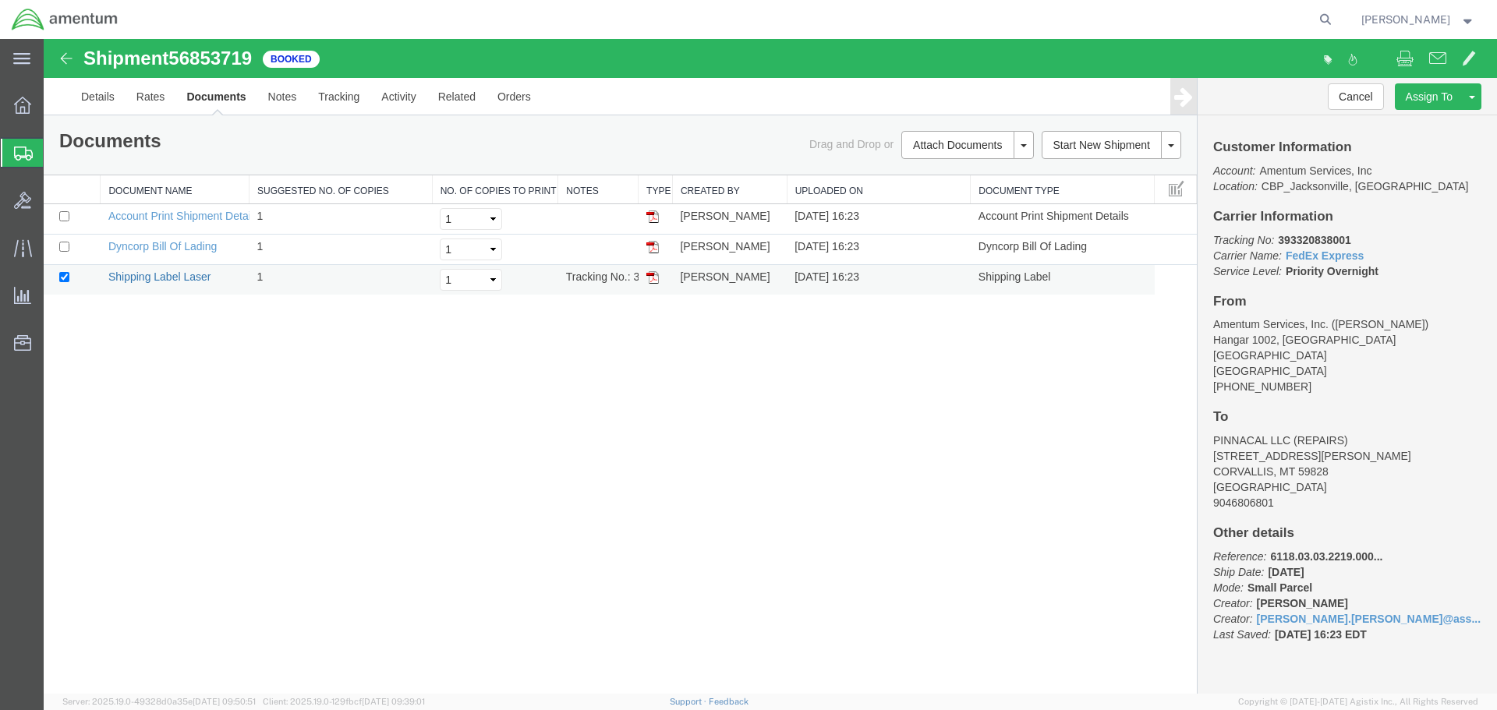
click at [143, 274] on link "Shipping Label Laser" at bounding box center [159, 277] width 103 height 12
